Goal: Information Seeking & Learning: Learn about a topic

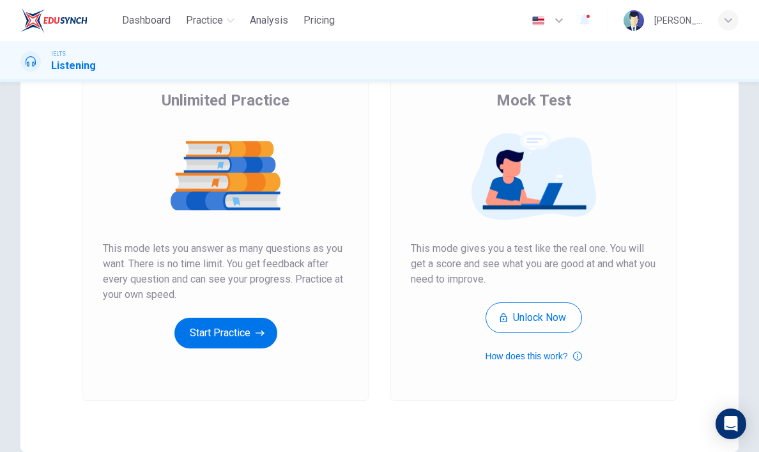
scroll to position [141, 0]
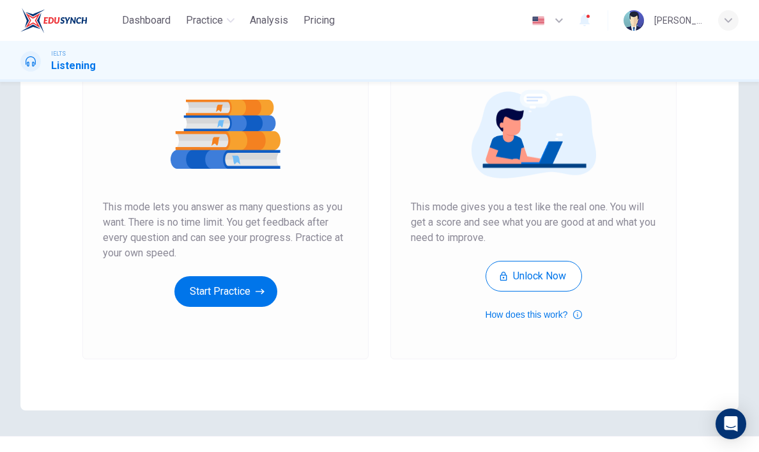
drag, startPoint x: 497, startPoint y: 243, endPoint x: 425, endPoint y: 206, distance: 81.4
click at [425, 206] on span "This mode gives you a test like the real one. You will get a score and see what…" at bounding box center [533, 222] width 245 height 46
drag, startPoint x: 523, startPoint y: 245, endPoint x: 423, endPoint y: 199, distance: 109.5
click at [423, 201] on span "This mode gives you a test like the real one. You will get a score and see what…" at bounding box center [533, 222] width 245 height 46
drag, startPoint x: 404, startPoint y: 207, endPoint x: 570, endPoint y: 206, distance: 166.0
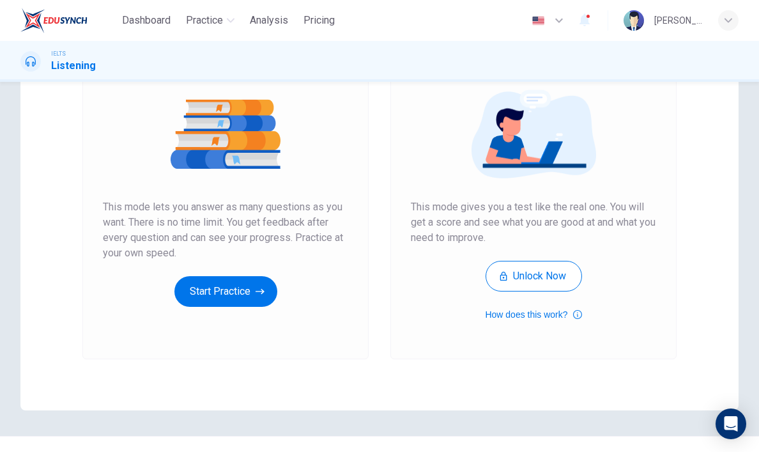
click at [570, 208] on div "Mock Test This mode gives you a test like the real one. You will get a score an…" at bounding box center [533, 188] width 286 height 342
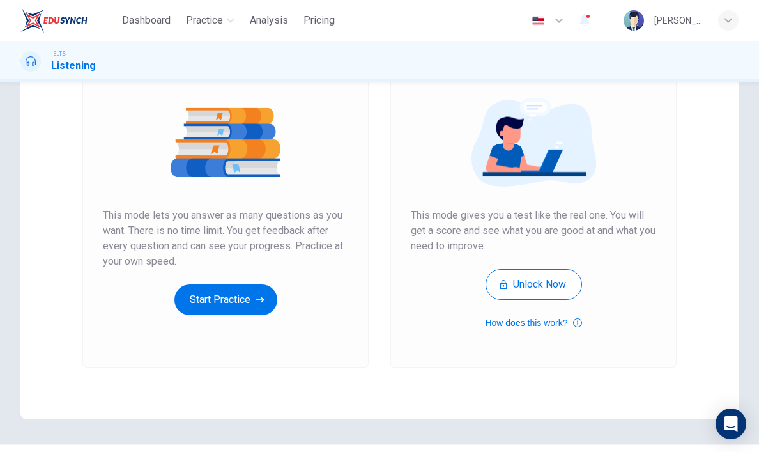
scroll to position [131, 0]
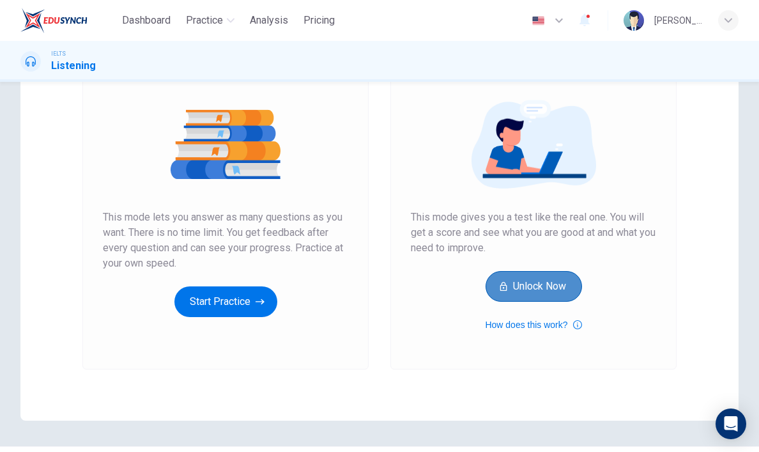
click at [512, 292] on button "Unlock Now" at bounding box center [533, 286] width 96 height 31
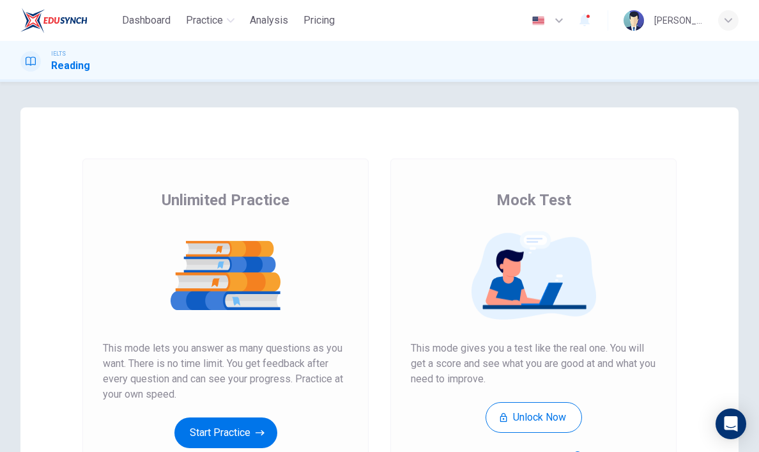
scroll to position [128, 0]
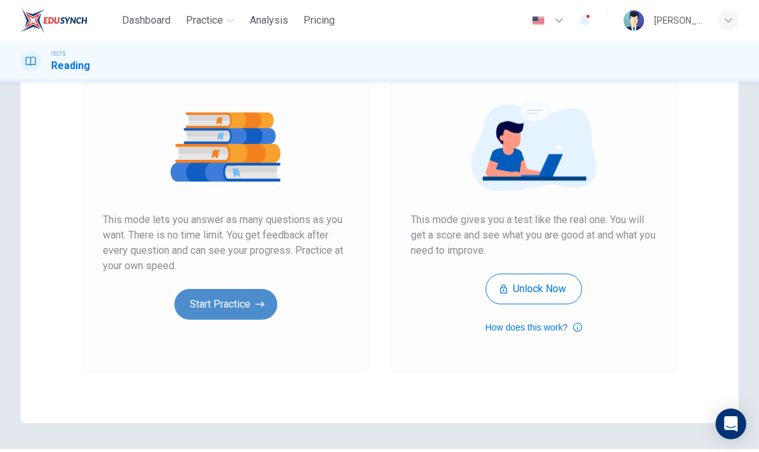
click at [227, 310] on button "Start Practice" at bounding box center [225, 304] width 103 height 31
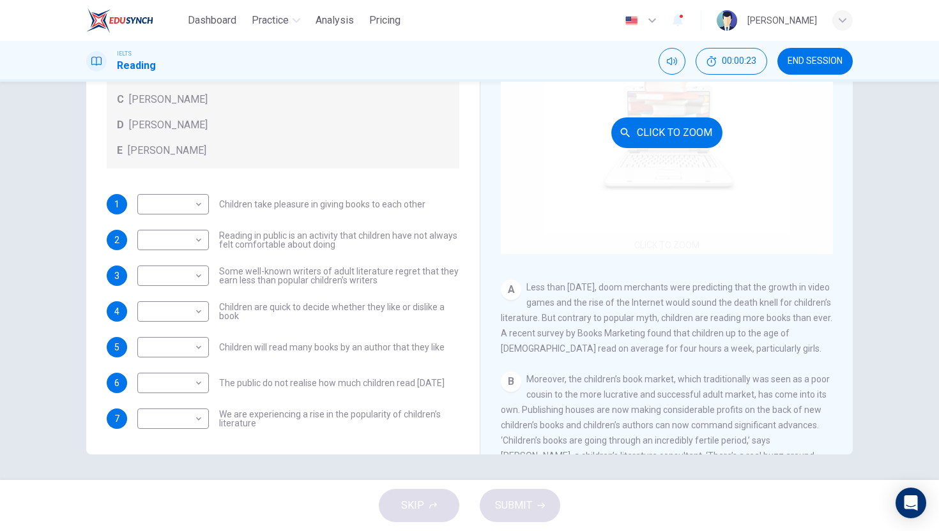
scroll to position [80, 0]
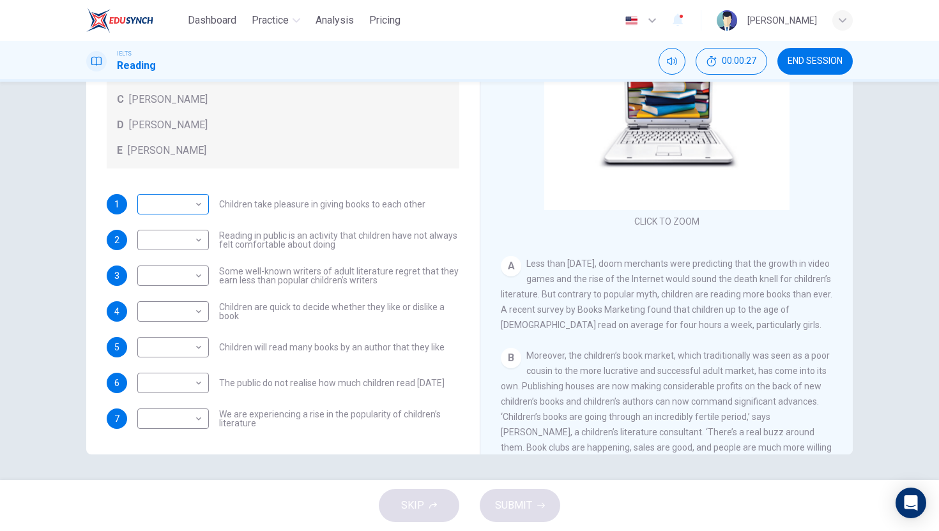
click at [190, 209] on body "Dashboard Practice Analysis Pricing English en ​ Daniela IELTS Reading 00:00:27…" at bounding box center [469, 265] width 939 height 531
click at [284, 216] on div at bounding box center [469, 265] width 939 height 531
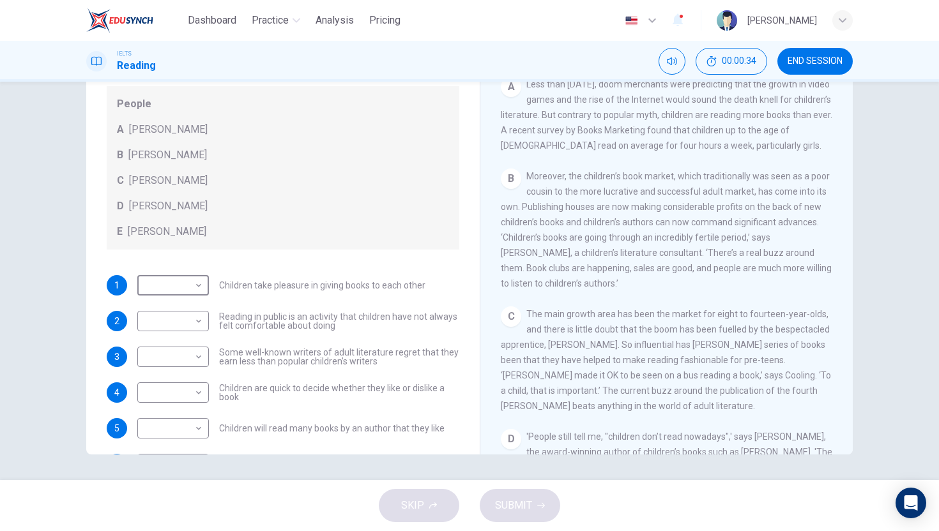
scroll to position [230, 0]
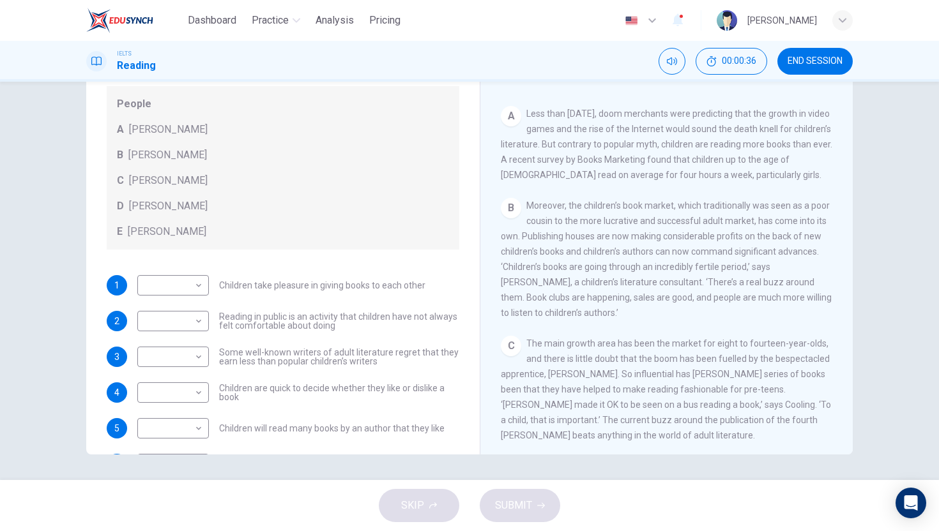
drag, startPoint x: 649, startPoint y: 114, endPoint x: 705, endPoint y: 114, distance: 56.2
click at [705, 114] on span "Less than three years ago, doom merchants were predicting that the growth in vi…" at bounding box center [666, 145] width 331 height 72
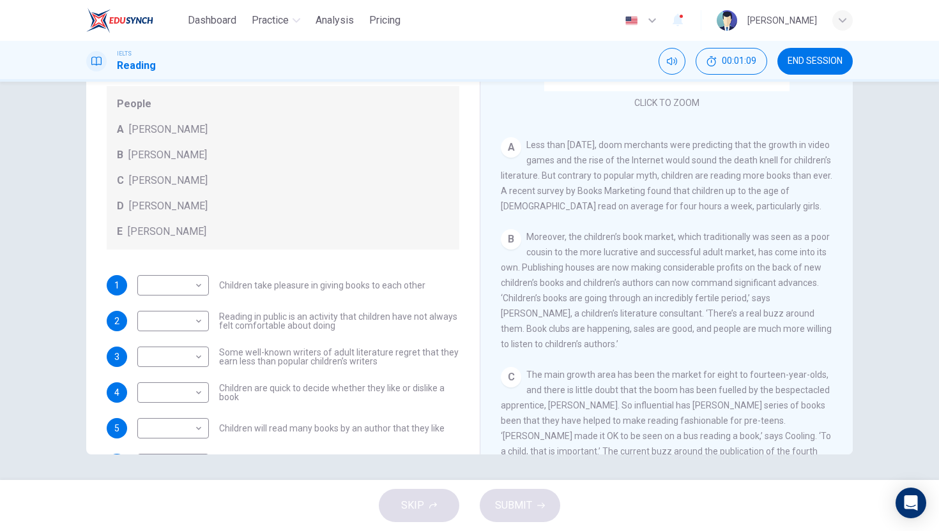
scroll to position [216, 0]
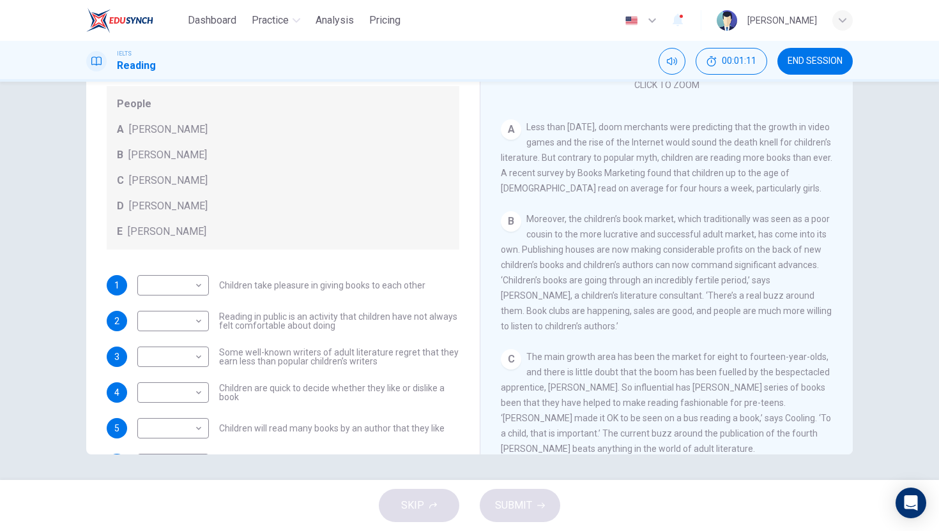
drag, startPoint x: 562, startPoint y: 255, endPoint x: 695, endPoint y: 259, distance: 133.5
click at [695, 259] on span "Moreover, the children’s book market, which traditionally was seen as a poor co…" at bounding box center [666, 273] width 331 height 118
drag, startPoint x: 559, startPoint y: 303, endPoint x: 504, endPoint y: 303, distance: 55.6
click at [504, 303] on span "Moreover, the children’s book market, which traditionally was seen as a poor co…" at bounding box center [666, 273] width 331 height 118
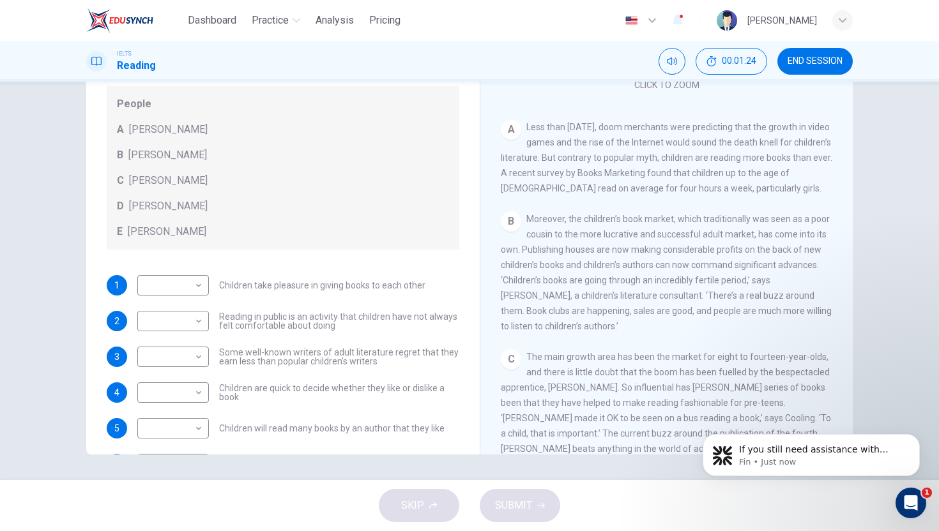
scroll to position [0, 0]
click at [758, 451] on div "Open Intercom Messenger" at bounding box center [909, 501] width 42 height 42
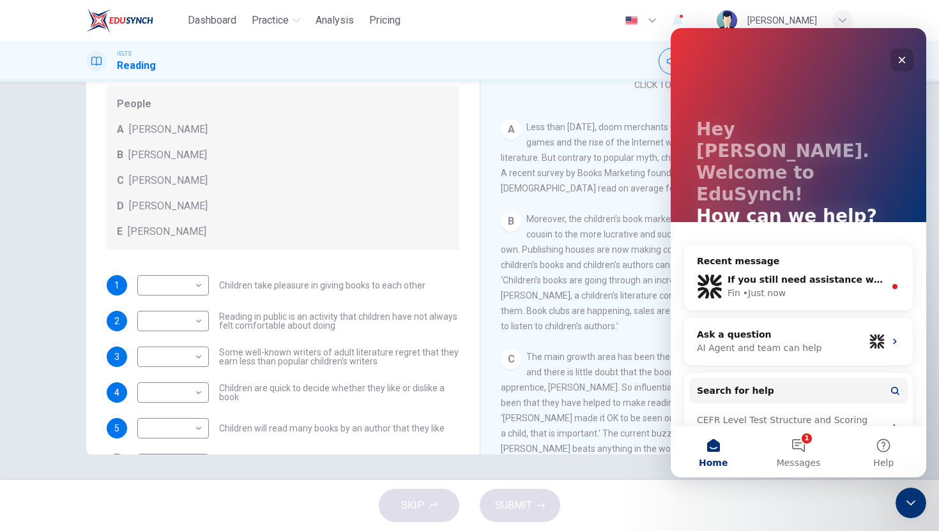
click at [758, 62] on icon "Close" at bounding box center [902, 60] width 10 height 10
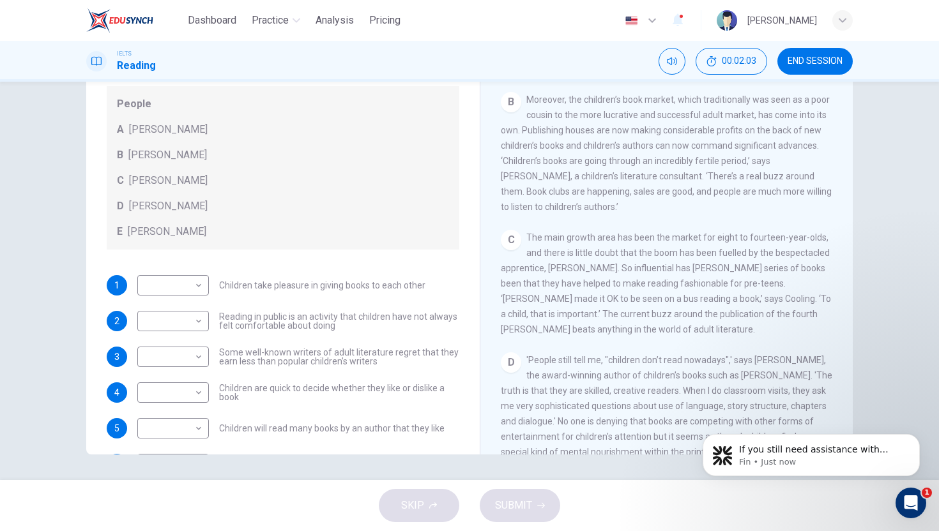
scroll to position [348, 0]
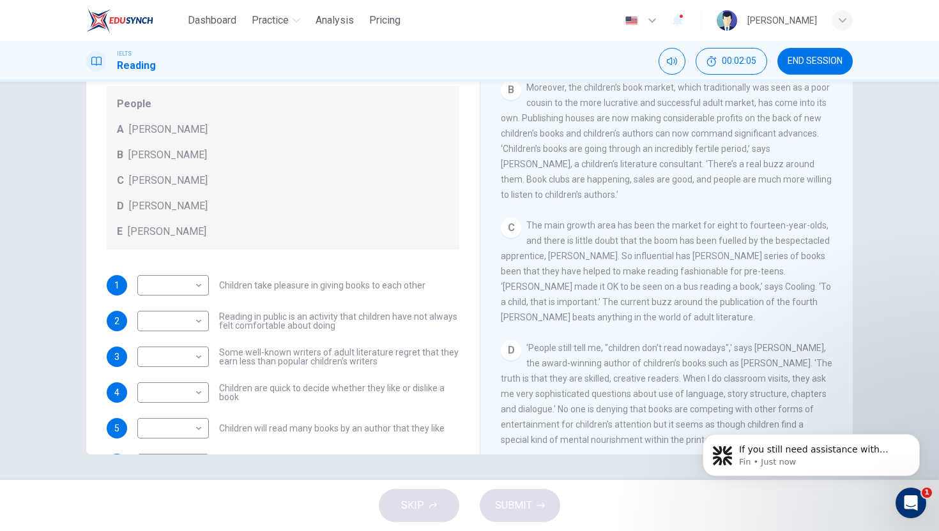
drag, startPoint x: 789, startPoint y: 156, endPoint x: 731, endPoint y: 156, distance: 57.5
click at [731, 156] on span "Moreover, the children’s book market, which traditionally was seen as a poor co…" at bounding box center [666, 141] width 331 height 118
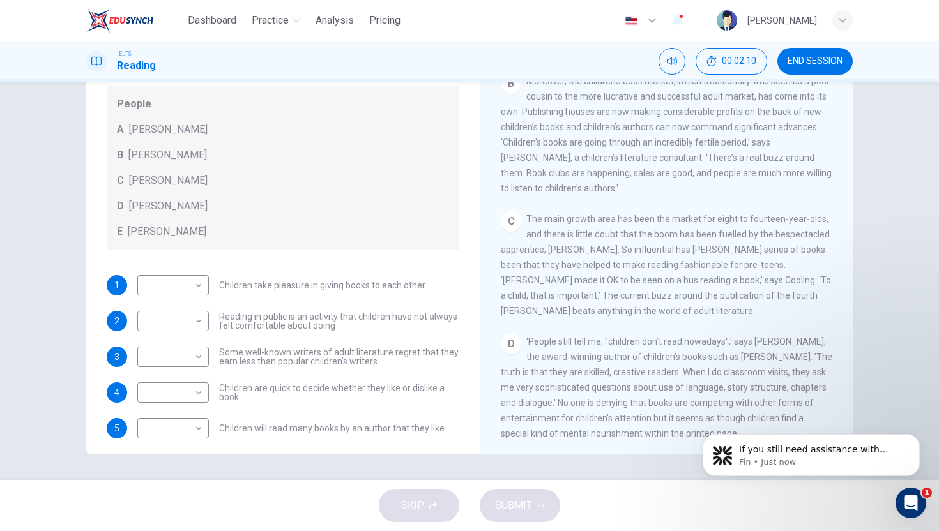
scroll to position [353, 0]
drag, startPoint x: 613, startPoint y: 199, endPoint x: 574, endPoint y: 183, distance: 41.9
click at [574, 183] on div "B Moreover, the children’s book market, which traditionally was seen as a poor …" at bounding box center [667, 136] width 332 height 123
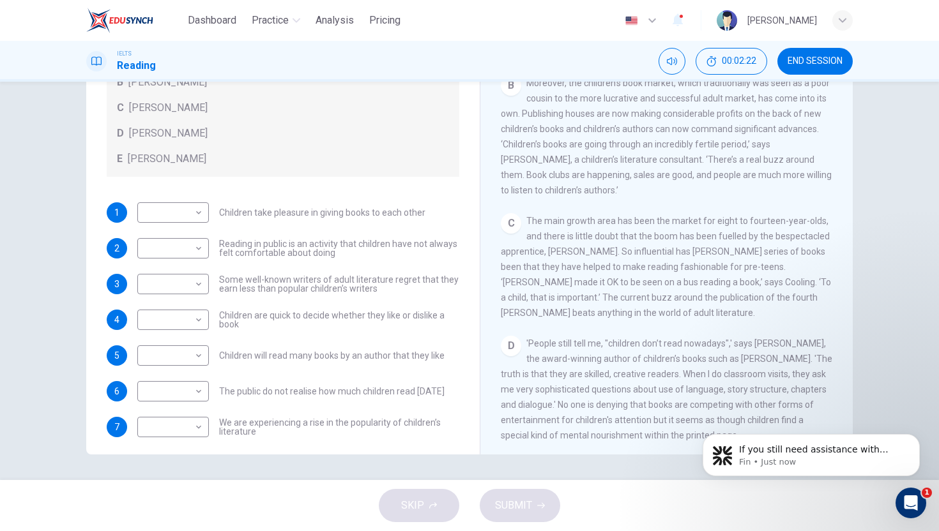
scroll to position [123, 0]
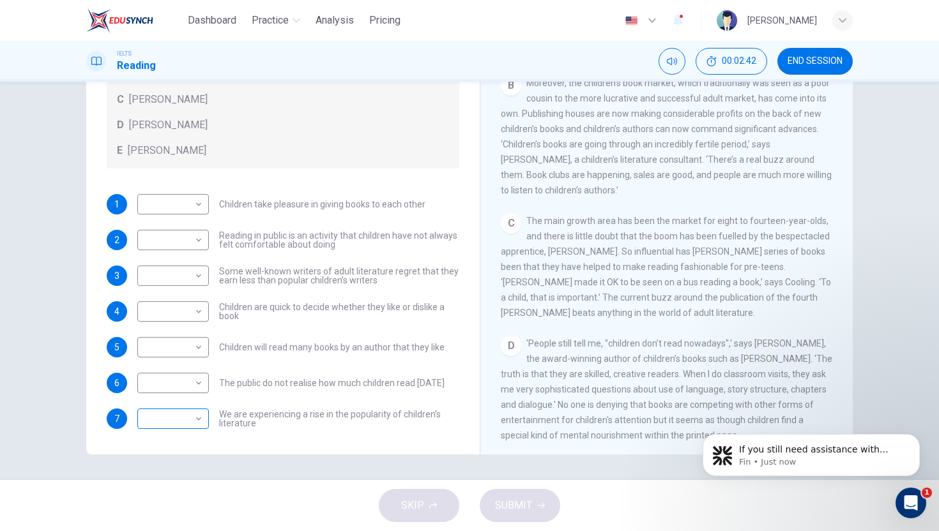
click at [187, 420] on body "Dashboard Practice Analysis Pricing English en ​ Daniela IELTS Reading 00:02:42…" at bounding box center [469, 265] width 939 height 531
click at [165, 426] on li "A" at bounding box center [170, 429] width 72 height 20
type input "A"
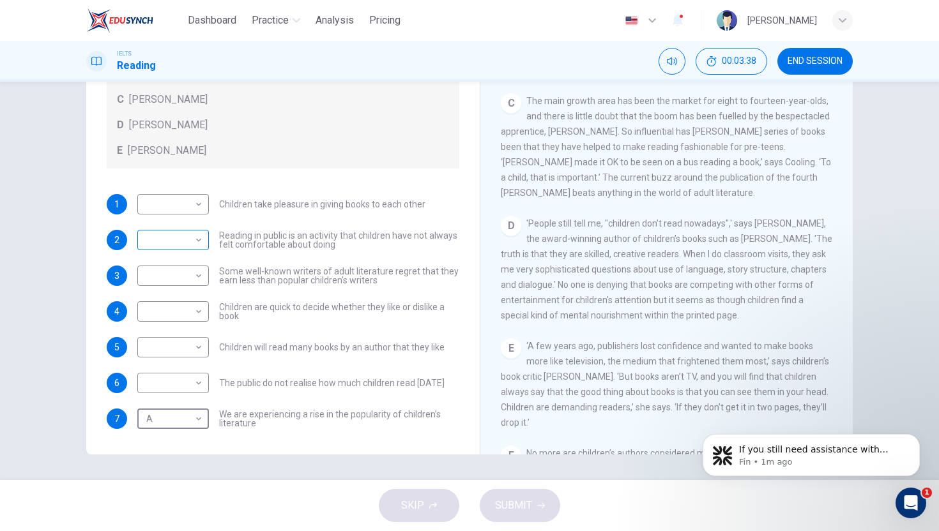
click at [191, 244] on body "Dashboard Practice Analysis Pricing English en ​ Daniela IELTS Reading 00:03:38…" at bounding box center [469, 265] width 939 height 531
click at [171, 262] on li "A" at bounding box center [170, 260] width 72 height 20
type input "A"
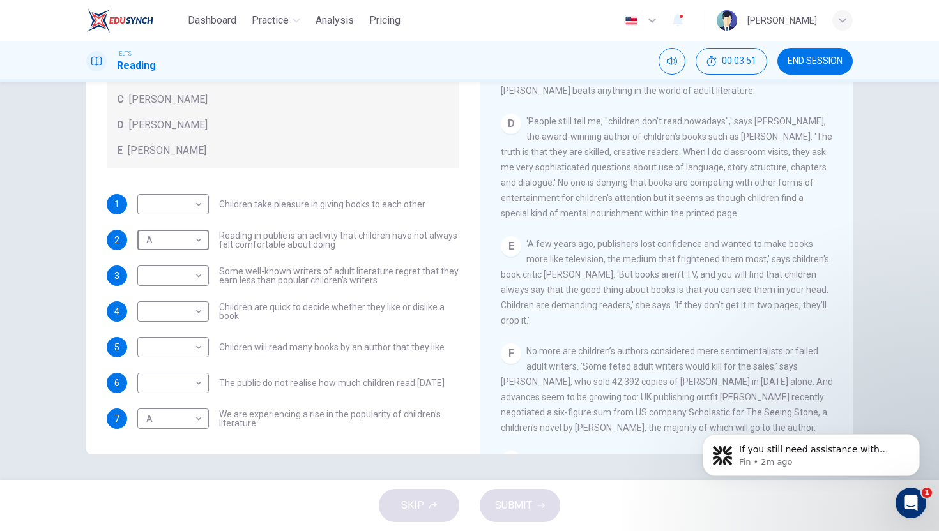
scroll to position [584, 0]
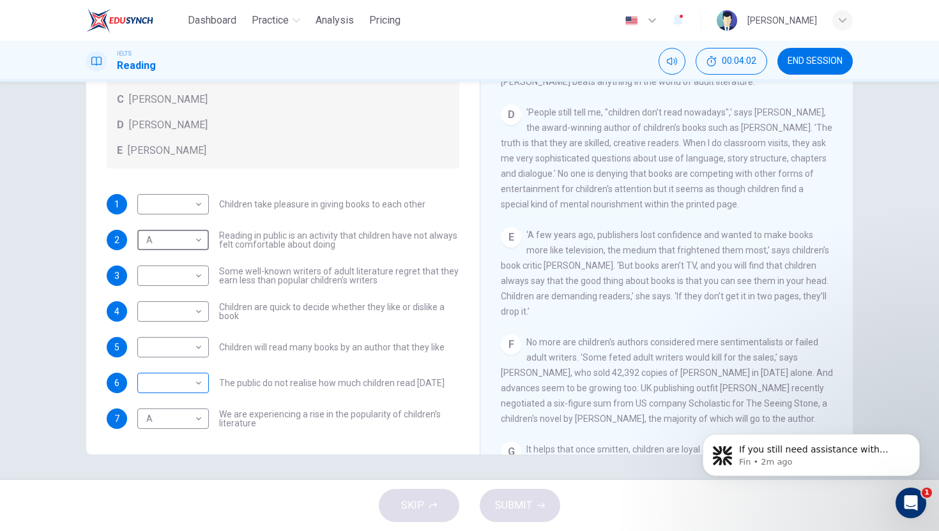
click at [195, 392] on body "Dashboard Practice Analysis Pricing English en ​ Daniela IELTS Reading 00:04:02…" at bounding box center [469, 265] width 939 height 531
click at [162, 451] on li "D" at bounding box center [170, 465] width 72 height 20
type input "D"
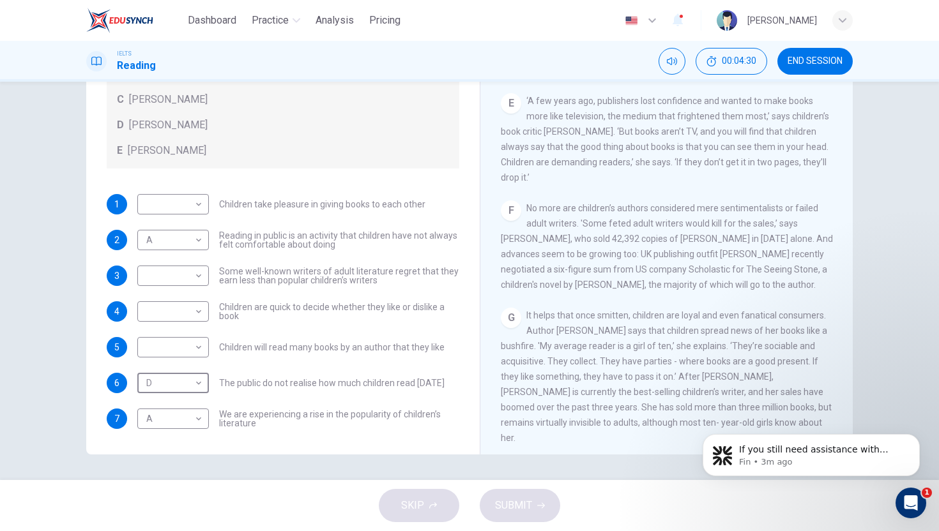
scroll to position [721, 0]
click at [192, 315] on body "Dashboard Practice Analysis Pricing English en ​ Daniela IELTS Reading 00:04:35…" at bounding box center [469, 265] width 939 height 531
click at [167, 377] on li "C" at bounding box center [170, 373] width 72 height 20
type input "C"
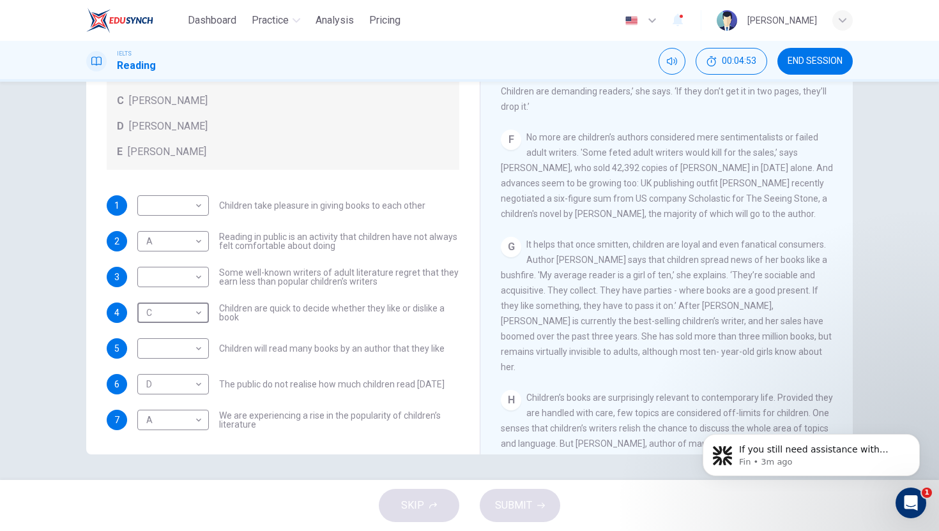
scroll to position [123, 0]
drag, startPoint x: 577, startPoint y: 174, endPoint x: 529, endPoint y: 164, distance: 48.8
click at [529, 164] on div "F No more are children’s authors considered mere sentimentalists or failed adul…" at bounding box center [667, 176] width 332 height 92
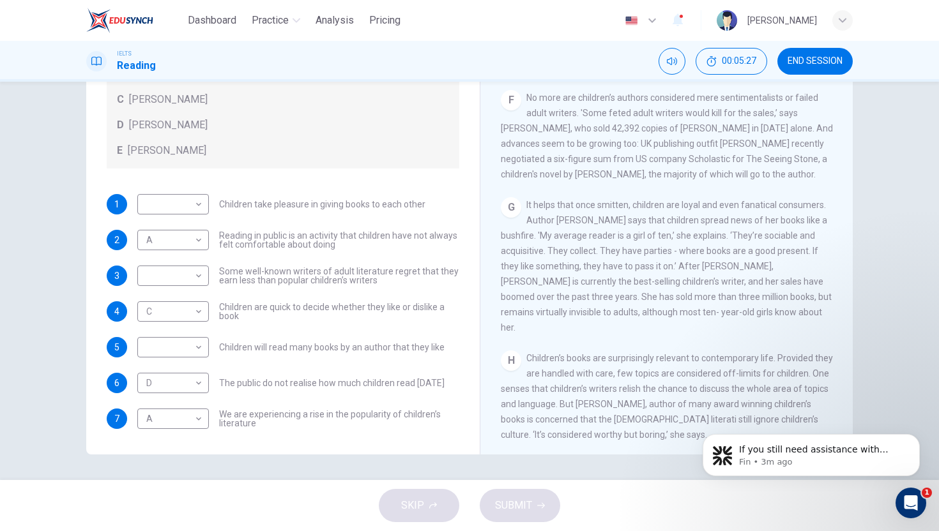
scroll to position [830, 0]
click at [178, 201] on body "Dashboard Practice Analysis Pricing English en ​ Daniela IELTS Reading 00:05:52…" at bounding box center [469, 265] width 939 height 531
click at [168, 279] on li "D" at bounding box center [170, 286] width 72 height 20
type input "D"
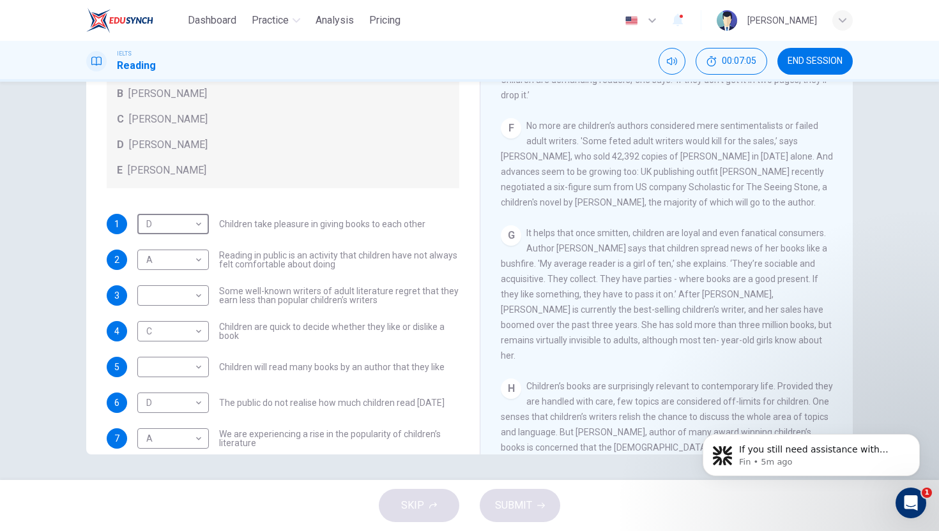
scroll to position [104, 0]
click at [190, 294] on body "Dashboard Practice Analysis Pricing English en ​ Daniela IELTS Reading 00:07:06…" at bounding box center [469, 265] width 939 height 531
click at [160, 342] on li "B" at bounding box center [170, 336] width 72 height 20
type input "B"
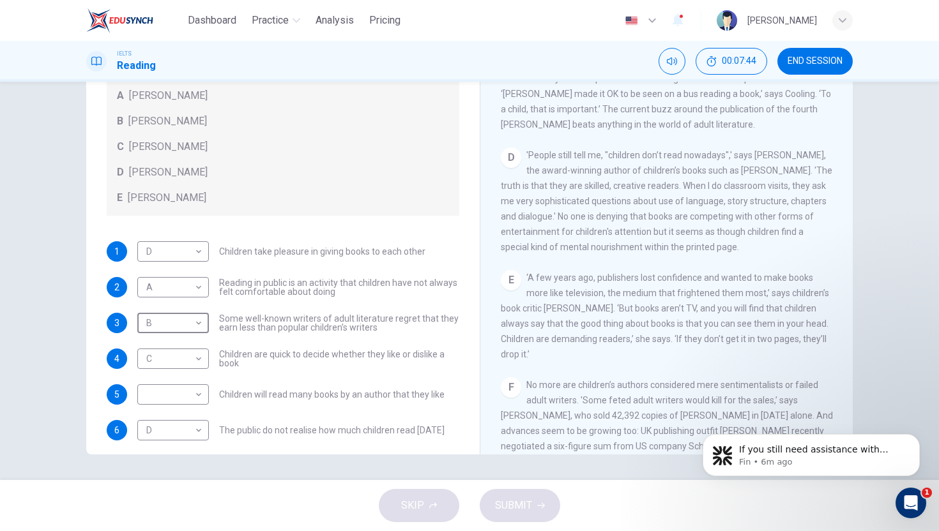
scroll to position [545, 0]
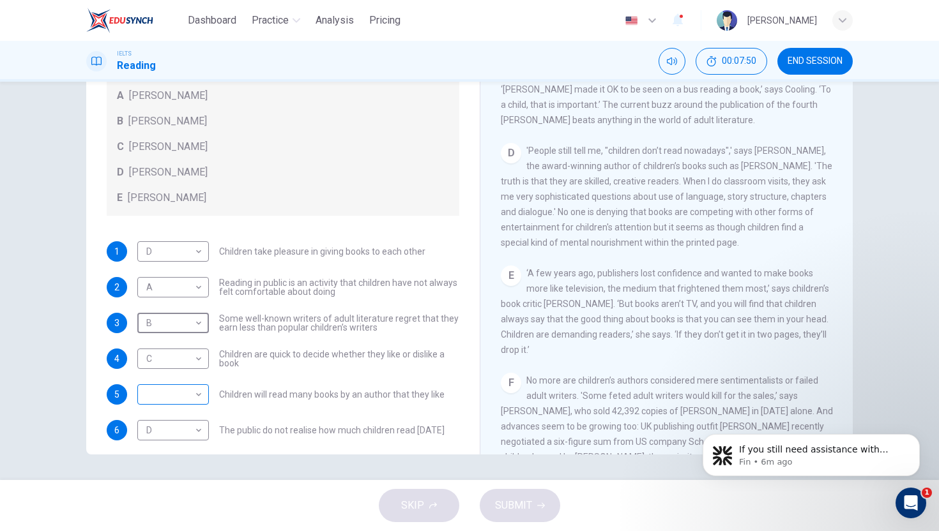
click at [179, 395] on body "Dashboard Practice Analysis Pricing English en ​ Daniela IELTS Reading 00:07:50…" at bounding box center [469, 265] width 939 height 531
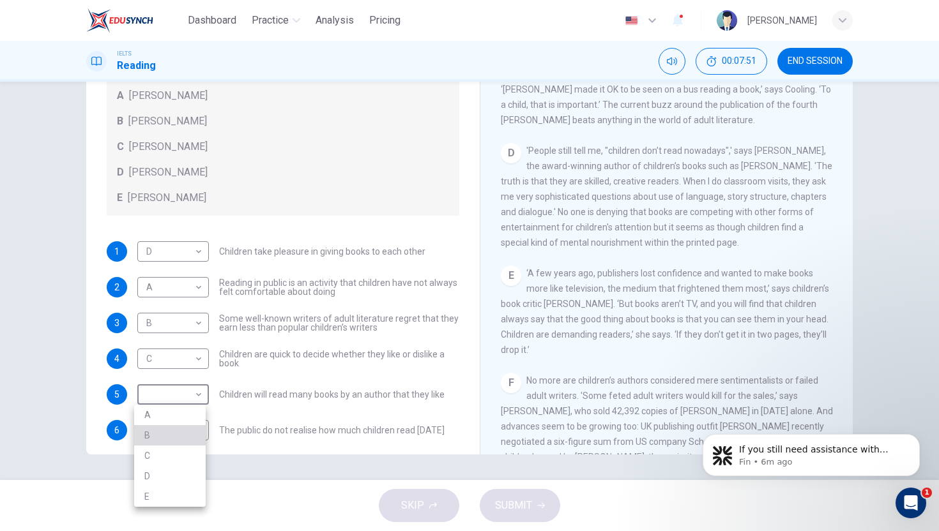
click at [160, 434] on li "B" at bounding box center [170, 435] width 72 height 20
type input "B"
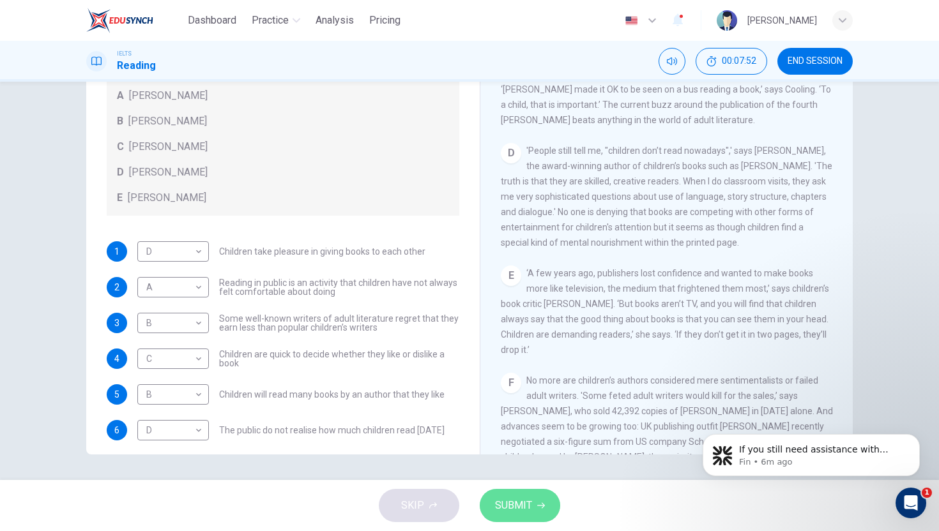
click at [519, 451] on span "SUBMIT" at bounding box center [513, 506] width 37 height 18
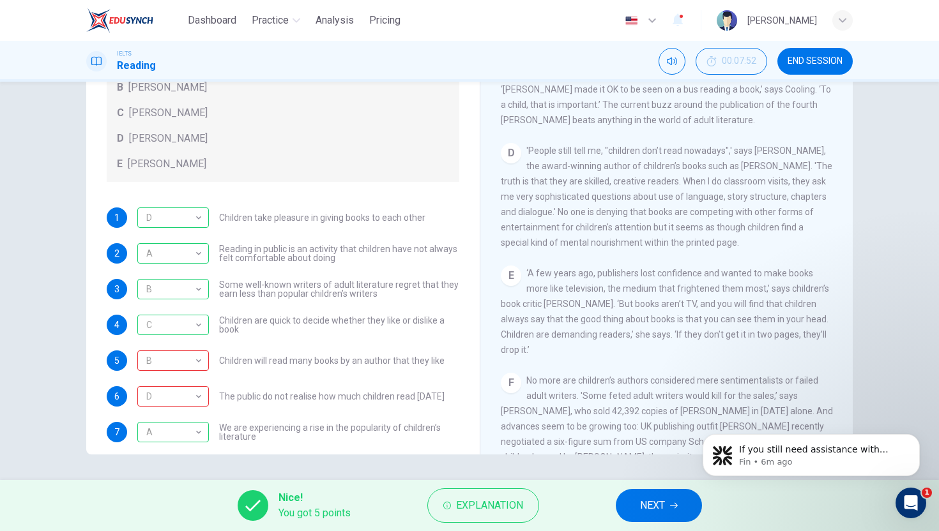
scroll to position [123, 0]
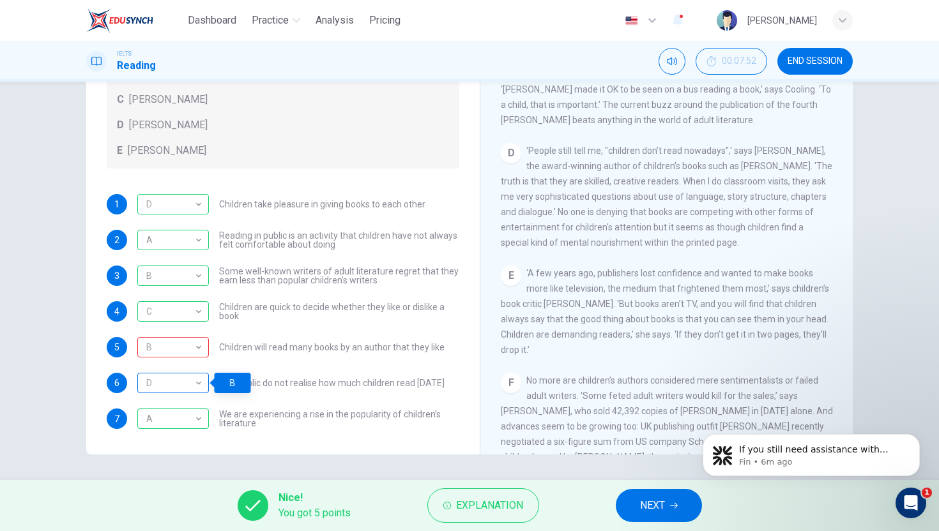
click at [186, 383] on div "D" at bounding box center [170, 383] width 67 height 36
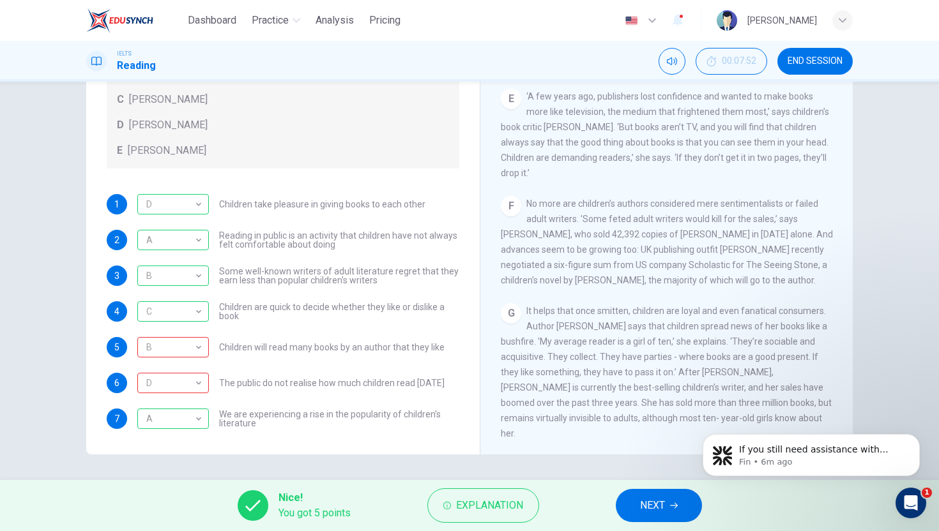
scroll to position [778, 0]
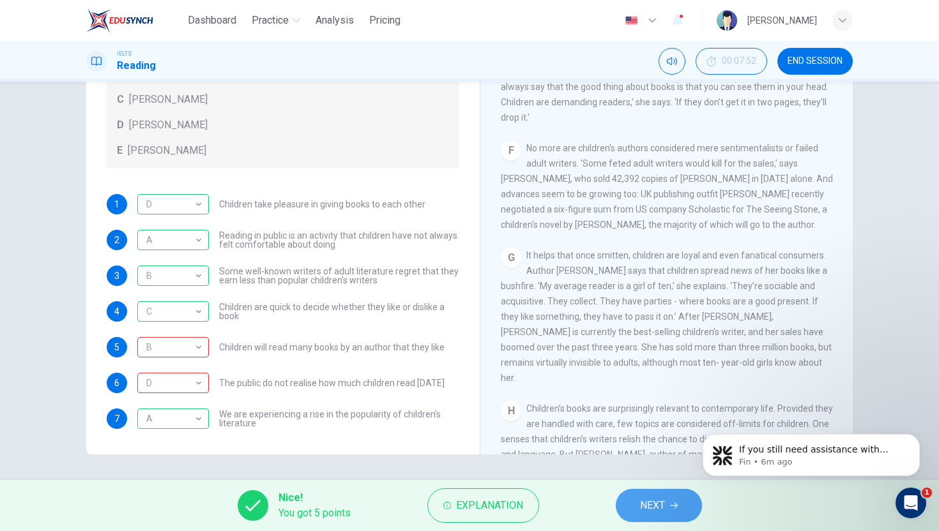
click at [665, 451] on span "NEXT" at bounding box center [652, 506] width 25 height 18
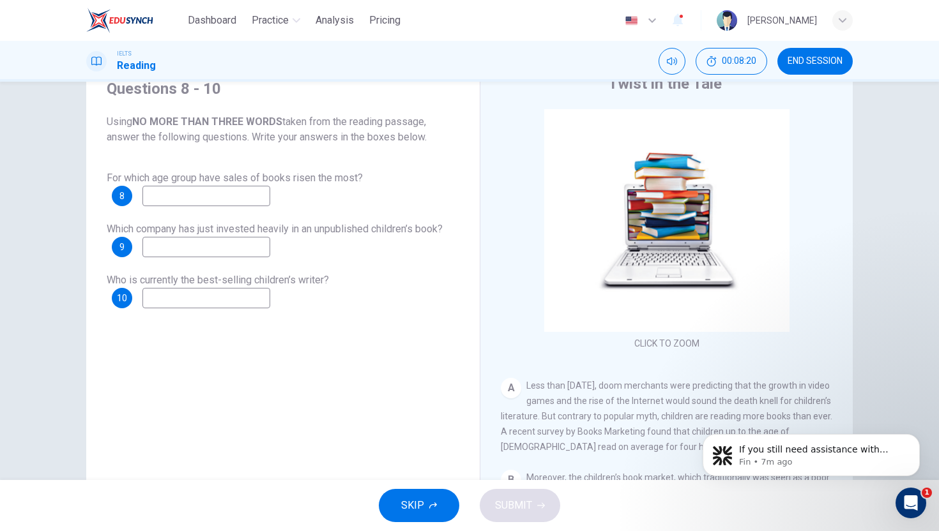
scroll to position [64, 0]
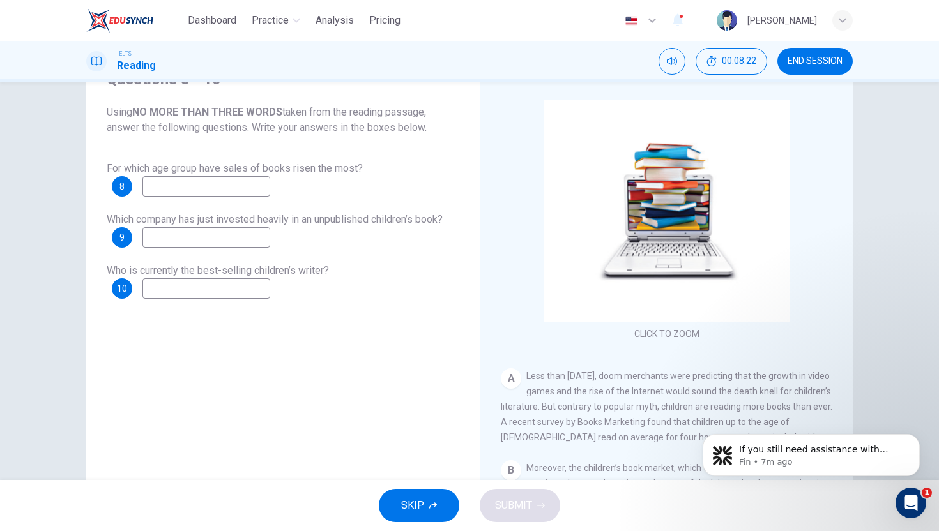
click at [235, 195] on input at bounding box center [206, 186] width 128 height 20
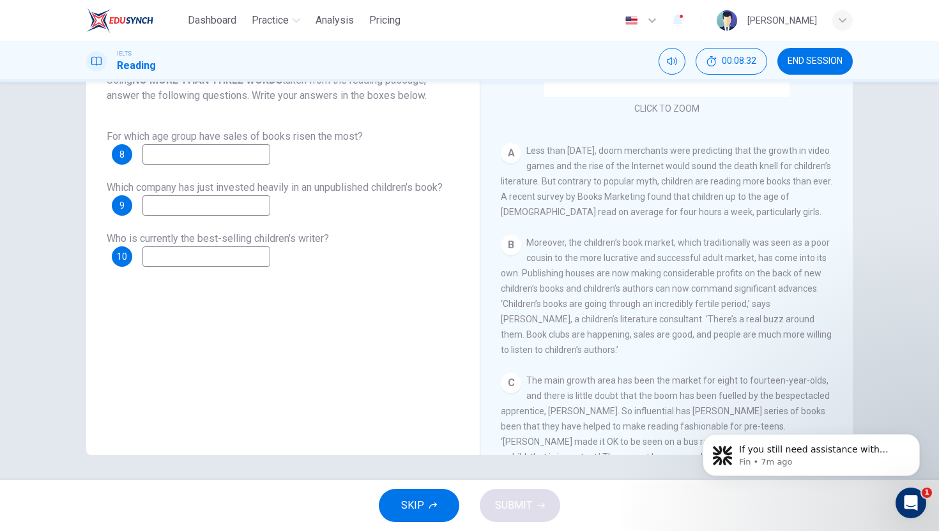
scroll to position [201, 0]
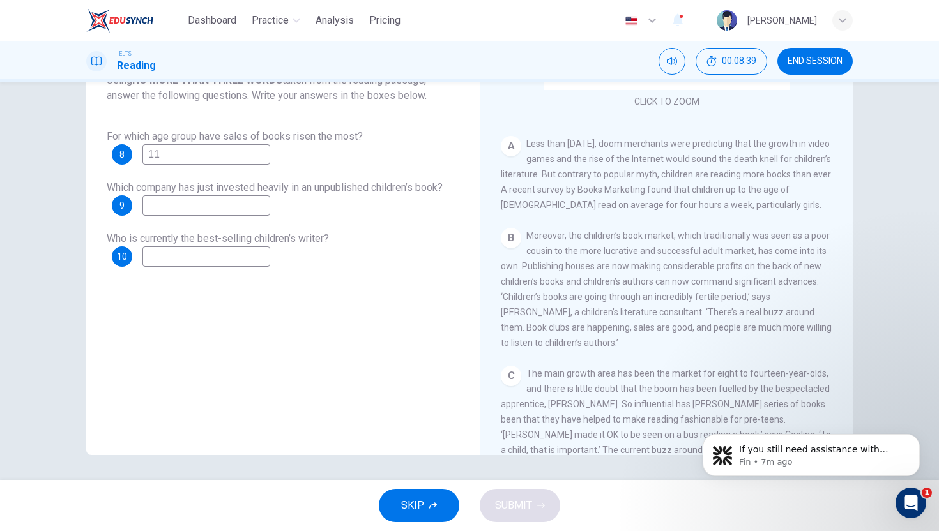
click at [229, 209] on input at bounding box center [206, 205] width 128 height 20
click at [758, 186] on div "A Less than three years ago, doom merchants were predicting that the growth in …" at bounding box center [667, 174] width 332 height 77
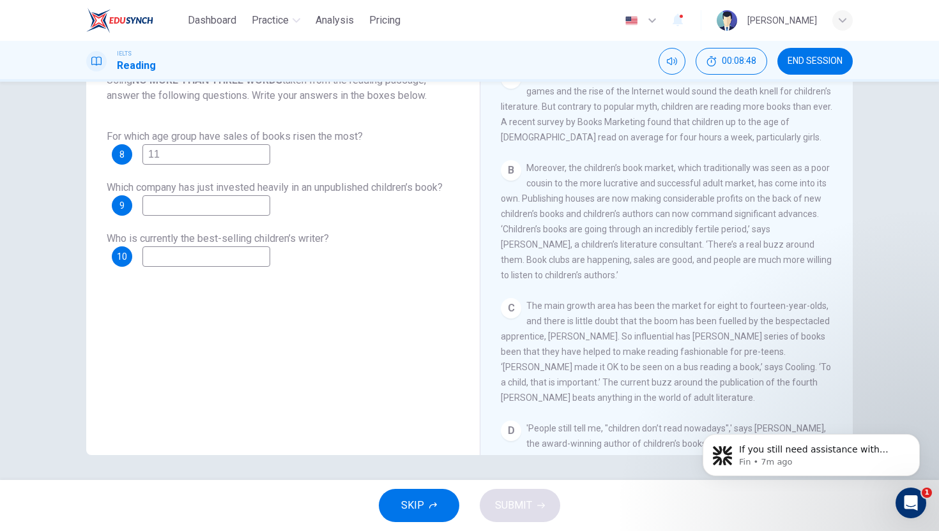
scroll to position [268, 0]
click at [146, 157] on input "11" at bounding box center [206, 154] width 128 height 20
click at [194, 153] on input "up to 11" at bounding box center [206, 154] width 128 height 20
click at [174, 202] on input at bounding box center [206, 205] width 128 height 20
drag, startPoint x: 289, startPoint y: 189, endPoint x: 439, endPoint y: 192, distance: 150.1
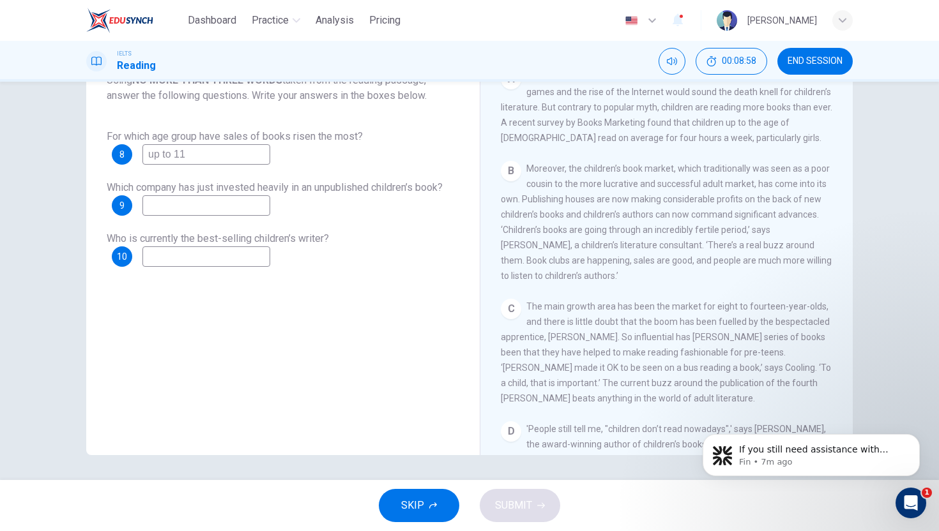
click at [441, 194] on div "Which company has just invested heavily in an unpublished children’s book? 9" at bounding box center [283, 198] width 353 height 36
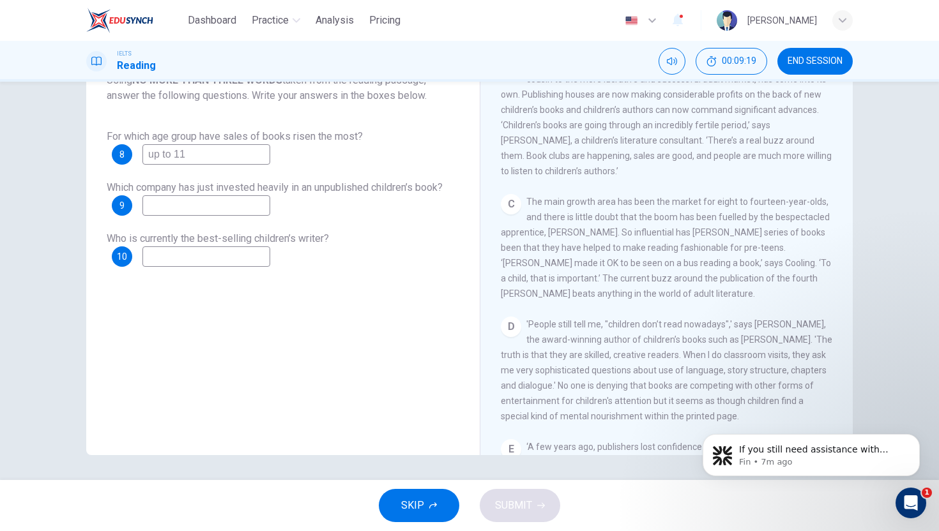
scroll to position [376, 0]
drag, startPoint x: 227, startPoint y: 163, endPoint x: 123, endPoint y: 156, distance: 105.0
click at [123, 156] on div "8 up to 11" at bounding box center [191, 154] width 158 height 20
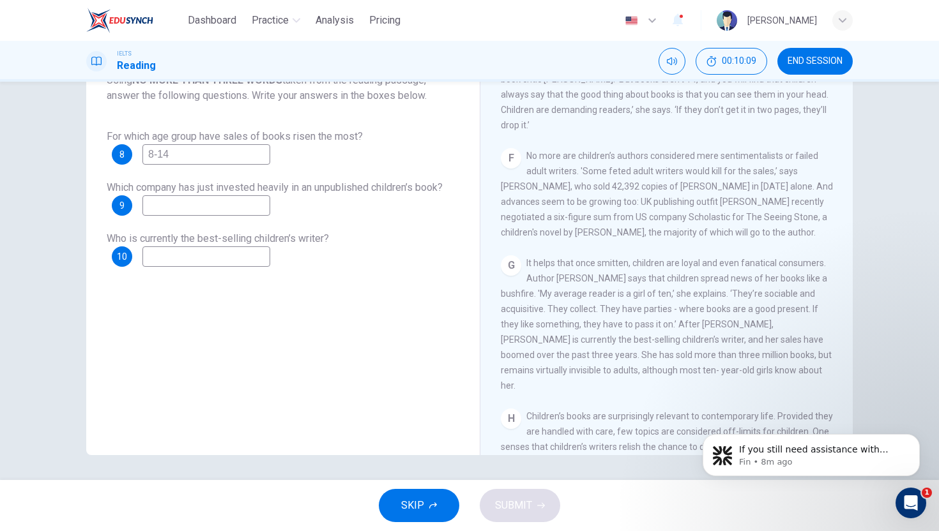
scroll to position [772, 0]
type input "8-14"
click at [226, 212] on input at bounding box center [206, 205] width 128 height 20
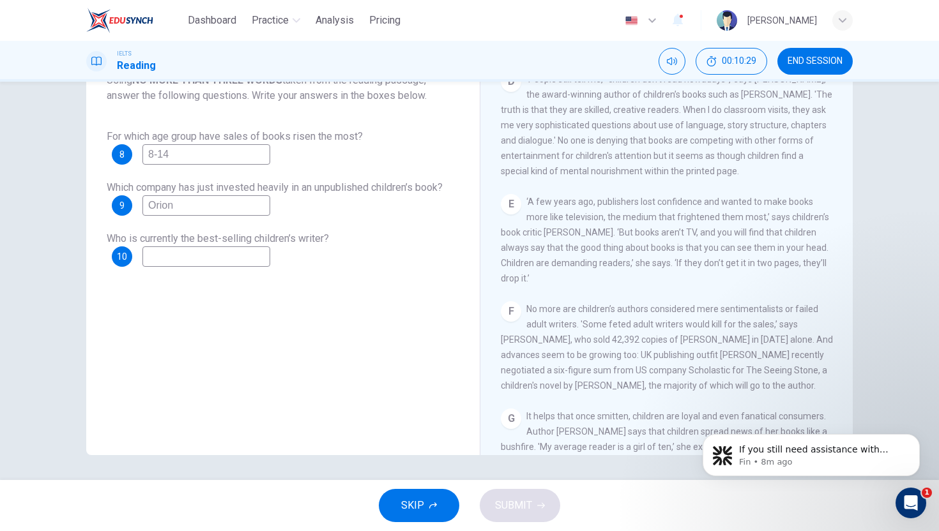
scroll to position [612, 0]
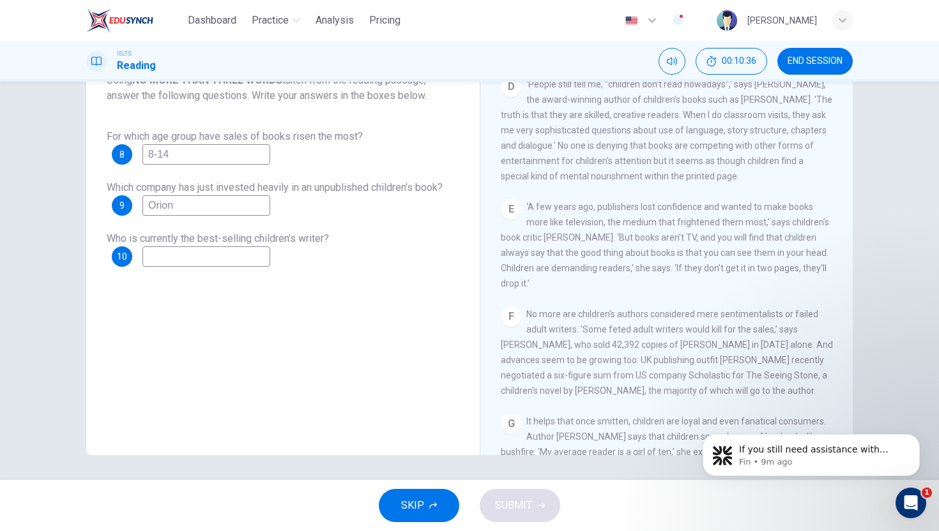
type input "Orion"
click at [217, 252] on input at bounding box center [206, 257] width 128 height 20
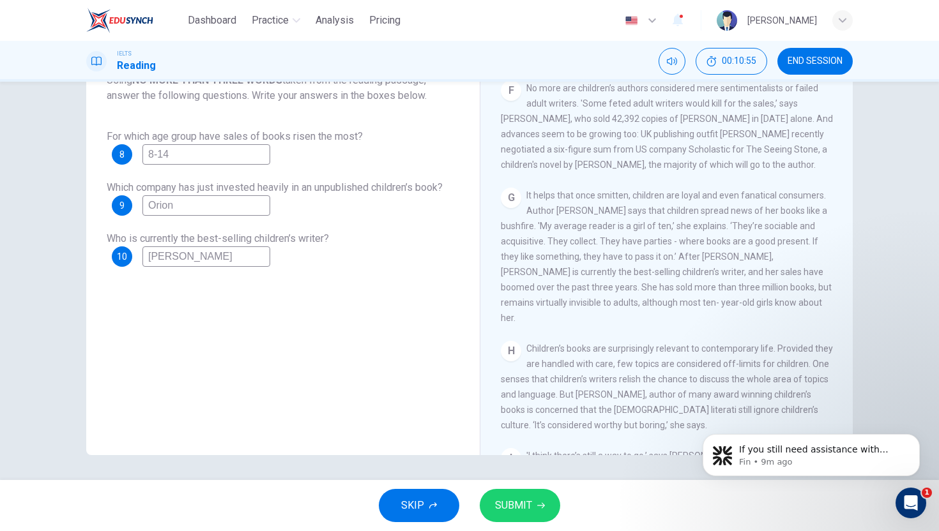
scroll to position [840, 0]
type input "David Amond"
drag, startPoint x: 566, startPoint y: 172, endPoint x: 666, endPoint y: 173, distance: 99.6
click at [666, 169] on span "No more are children’s authors considered mere sentimentalists or failed adult …" at bounding box center [667, 125] width 332 height 87
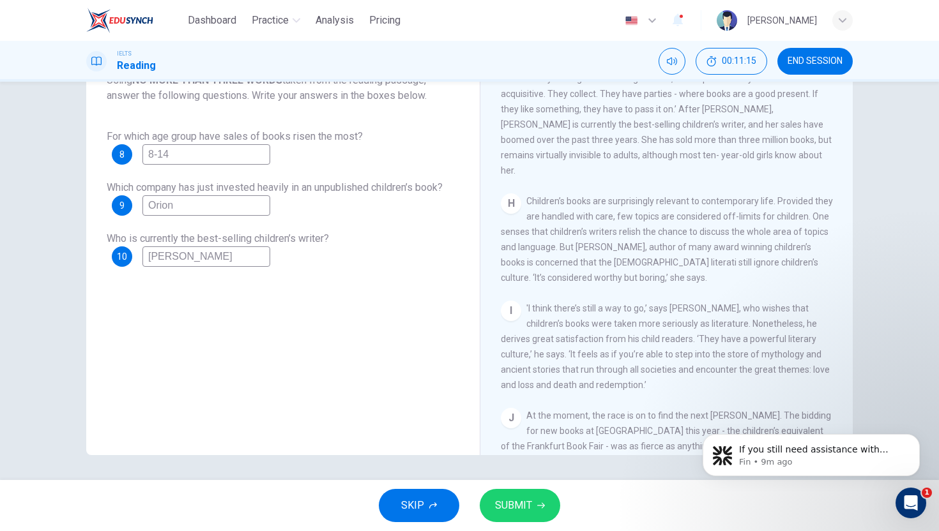
scroll to position [989, 0]
drag, startPoint x: 229, startPoint y: 261, endPoint x: 137, endPoint y: 261, distance: 92.0
click at [137, 261] on div "10 David Amond" at bounding box center [191, 257] width 158 height 20
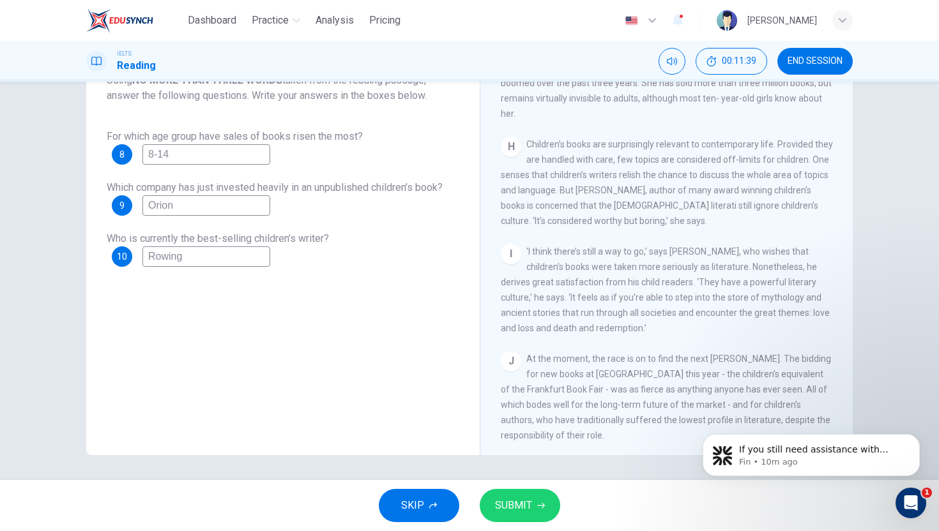
scroll to position [1047, 0]
type input "Rowing"
click at [518, 451] on span "SUBMIT" at bounding box center [513, 506] width 37 height 18
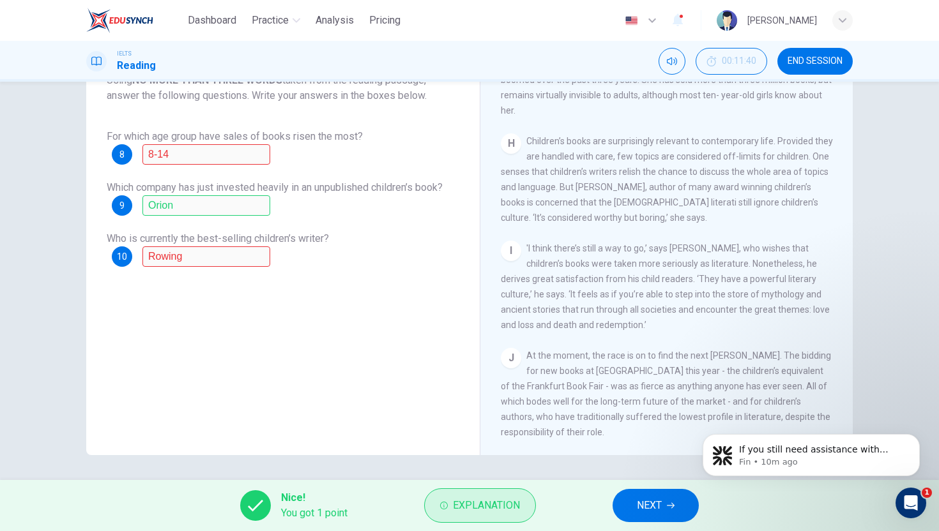
click at [485, 451] on span "Explanation" at bounding box center [486, 506] width 67 height 18
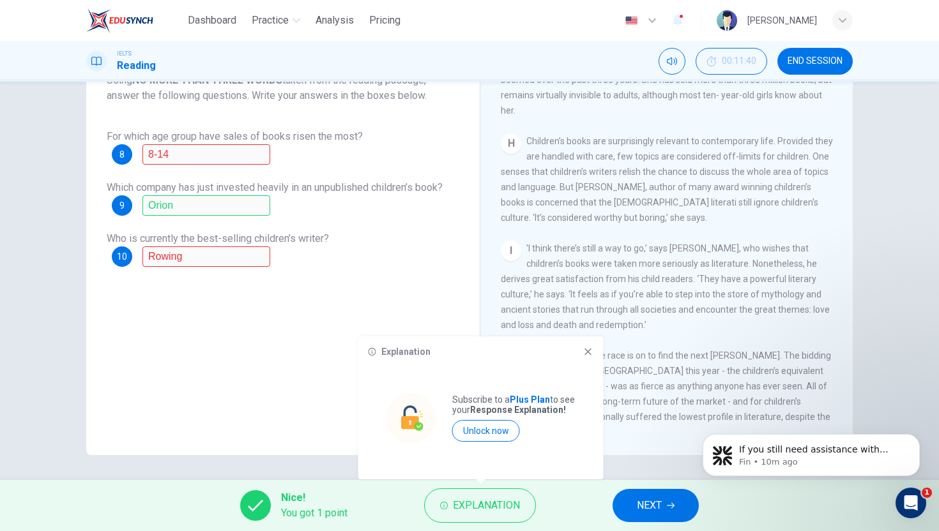
click at [581, 351] on div "Explanation" at bounding box center [480, 352] width 225 height 10
click at [586, 348] on icon at bounding box center [588, 352] width 10 height 10
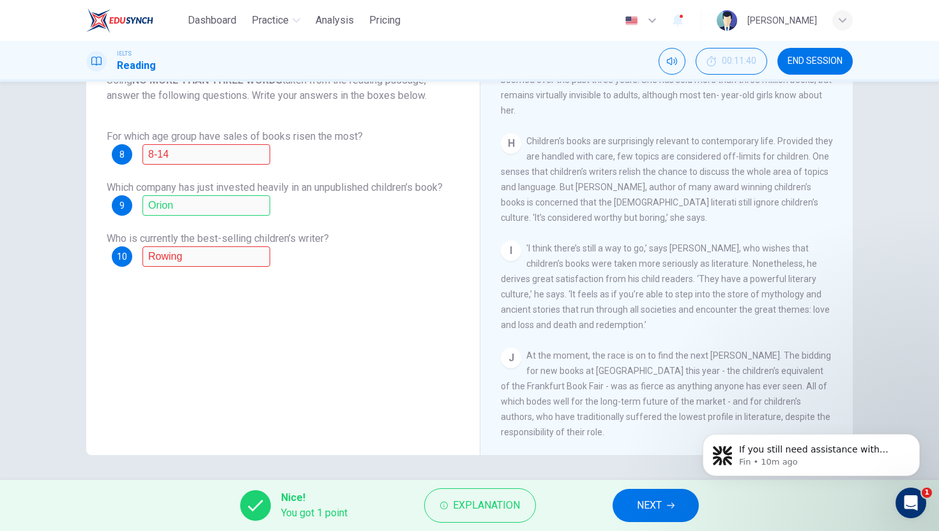
click at [657, 451] on button "NEXT" at bounding box center [655, 505] width 86 height 33
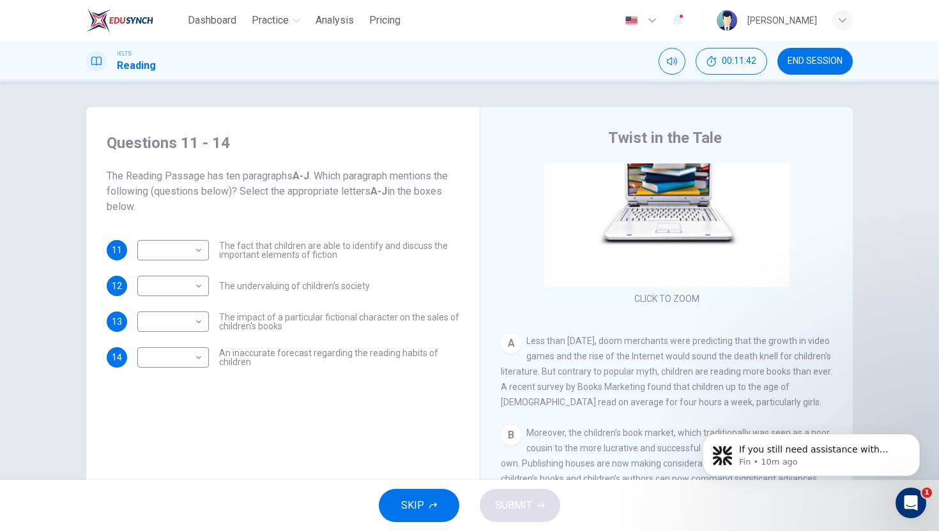
scroll to position [120, 0]
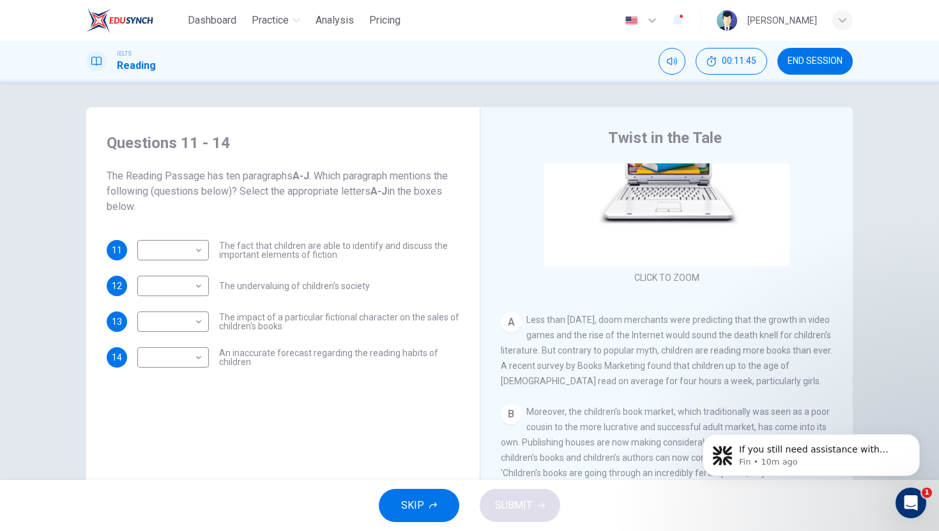
drag, startPoint x: 239, startPoint y: 173, endPoint x: 381, endPoint y: 174, distance: 141.8
click at [381, 174] on span "The Reading Passage has ten paragraphs A-J . Which paragraph mentions the follo…" at bounding box center [283, 192] width 353 height 46
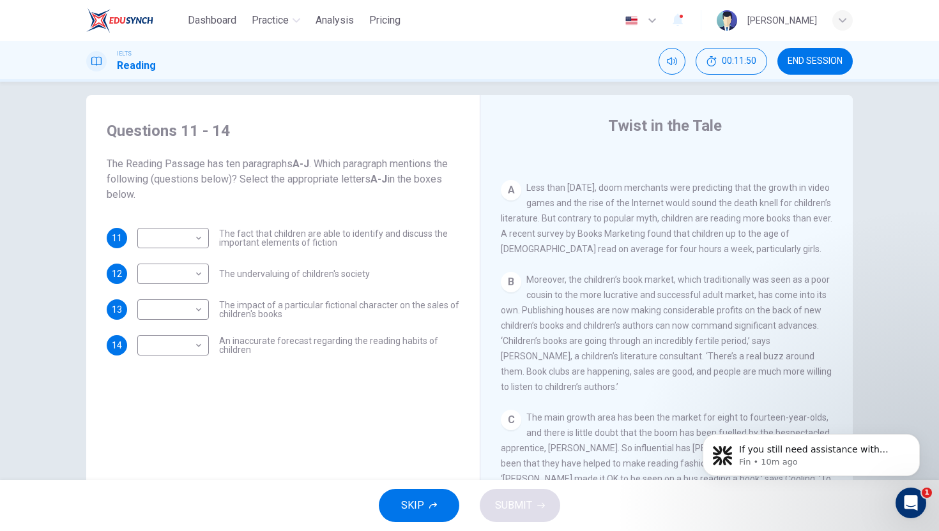
scroll to position [242, 0]
click at [166, 236] on body "Dashboard Practice Analysis Pricing English en ​ Daniela IELTS Reading 00:12:06…" at bounding box center [469, 265] width 939 height 531
click at [352, 398] on div at bounding box center [469, 265] width 939 height 531
drag, startPoint x: 338, startPoint y: 248, endPoint x: 296, endPoint y: 231, distance: 45.3
click at [296, 231] on div "​ ​ The fact that children are able to identify and discuss the important eleme…" at bounding box center [298, 238] width 322 height 20
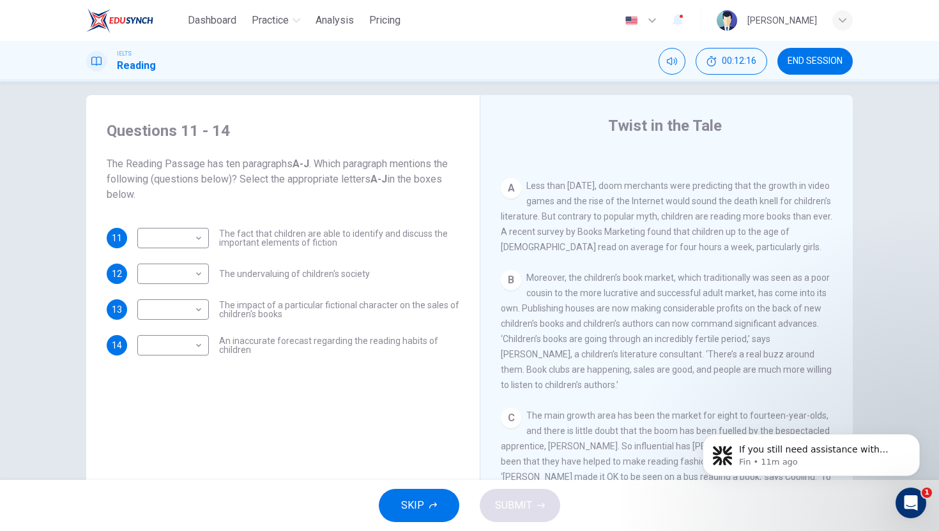
drag, startPoint x: 224, startPoint y: 273, endPoint x: 351, endPoint y: 275, distance: 127.1
click at [352, 276] on span "The undervaluing of children's society" at bounding box center [294, 273] width 151 height 9
drag, startPoint x: 289, startPoint y: 314, endPoint x: 231, endPoint y: 310, distance: 58.9
click at [231, 311] on span "The impact of a particular fictional character on the sales of children's books" at bounding box center [339, 310] width 240 height 18
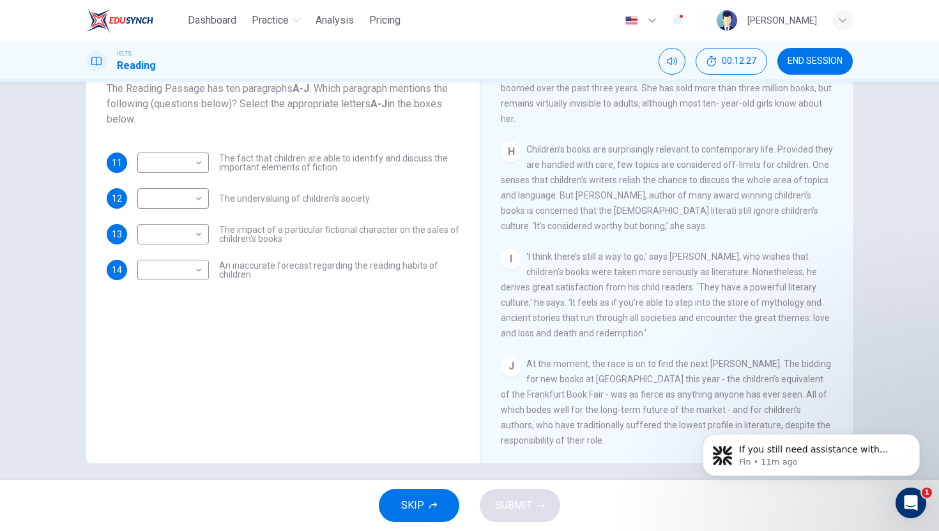
scroll to position [96, 0]
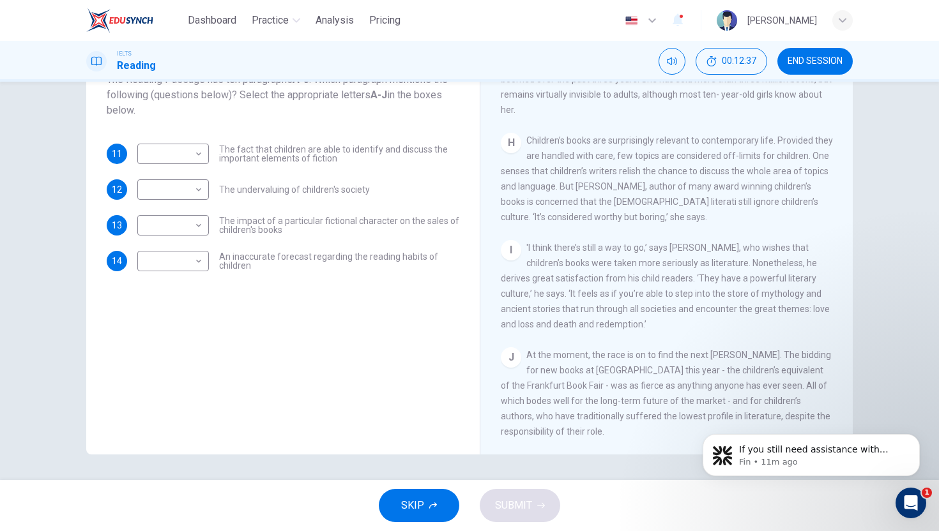
drag, startPoint x: 567, startPoint y: 433, endPoint x: 535, endPoint y: 411, distance: 39.1
click at [535, 413] on div "J At the moment, the race is on to find the next Harry Potter. The bidding for …" at bounding box center [667, 393] width 332 height 92
drag, startPoint x: 638, startPoint y: 347, endPoint x: 538, endPoint y: 291, distance: 114.7
click at [538, 291] on div "I 'I think there’s still a way to go,’ says Almond, who wishes that children’s …" at bounding box center [667, 286] width 332 height 92
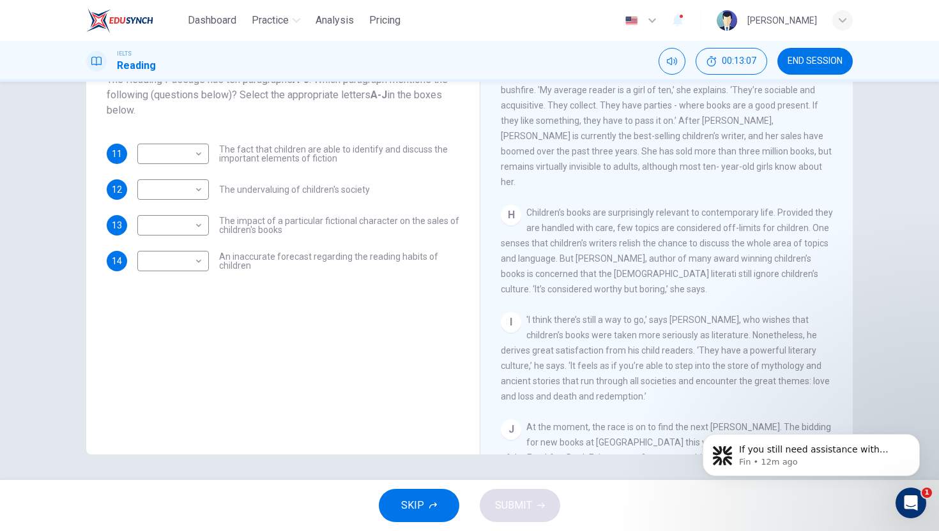
scroll to position [969, 0]
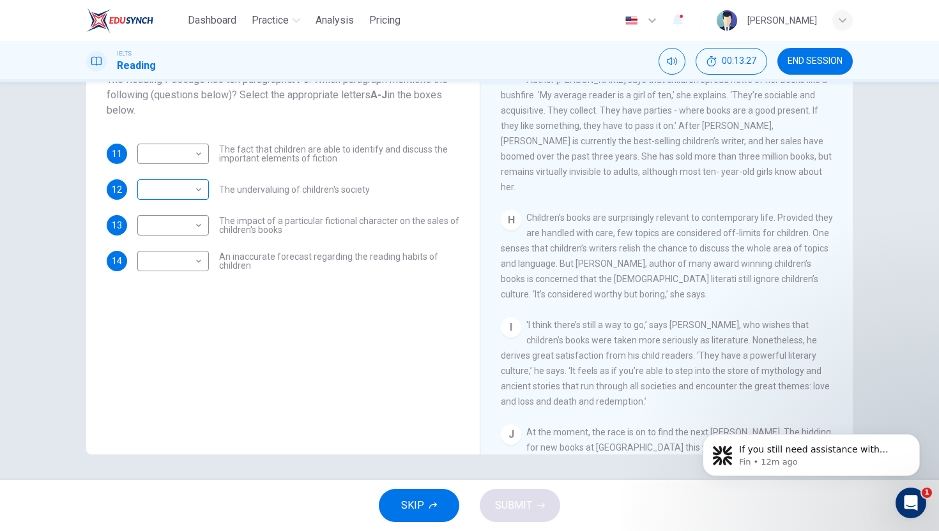
click at [195, 191] on body "Dashboard Practice Analysis Pricing English en ​ Daniela IELTS Reading 00:13:27…" at bounding box center [469, 265] width 939 height 531
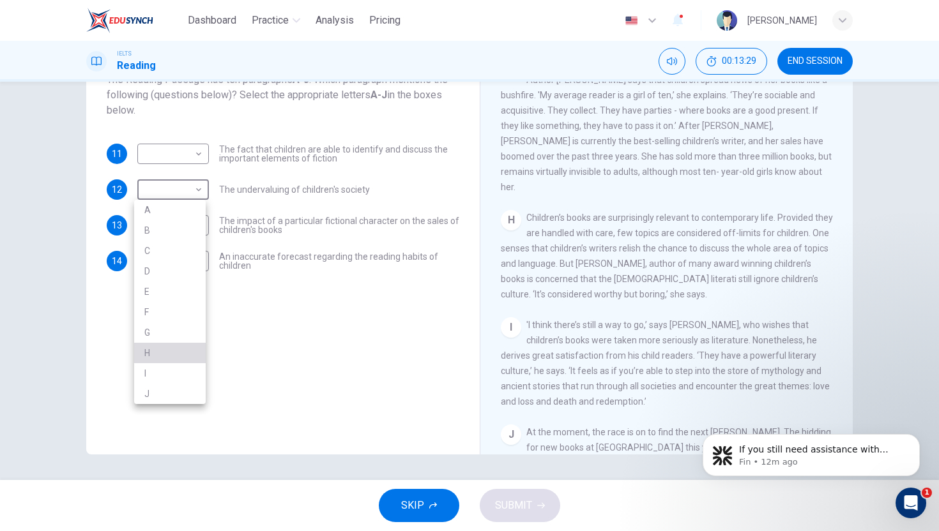
click at [163, 351] on li "H" at bounding box center [170, 353] width 72 height 20
type input "H"
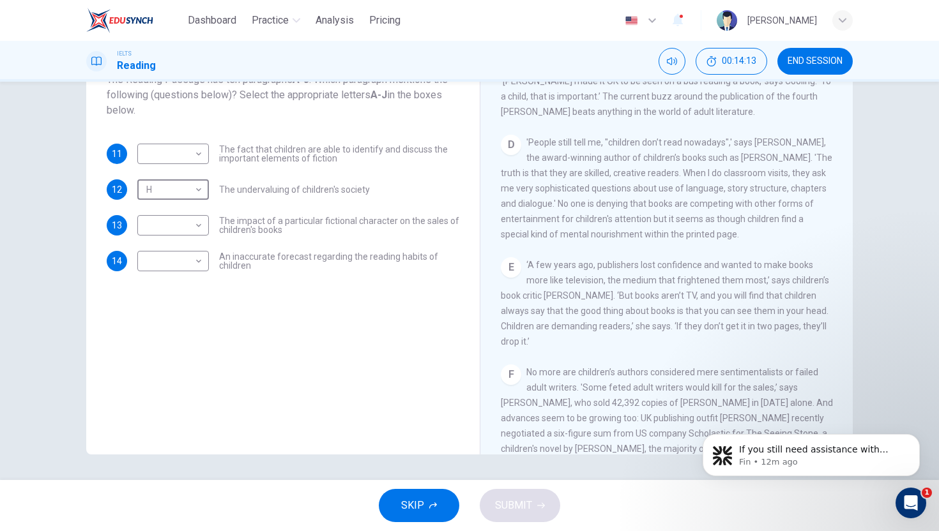
scroll to position [545, 0]
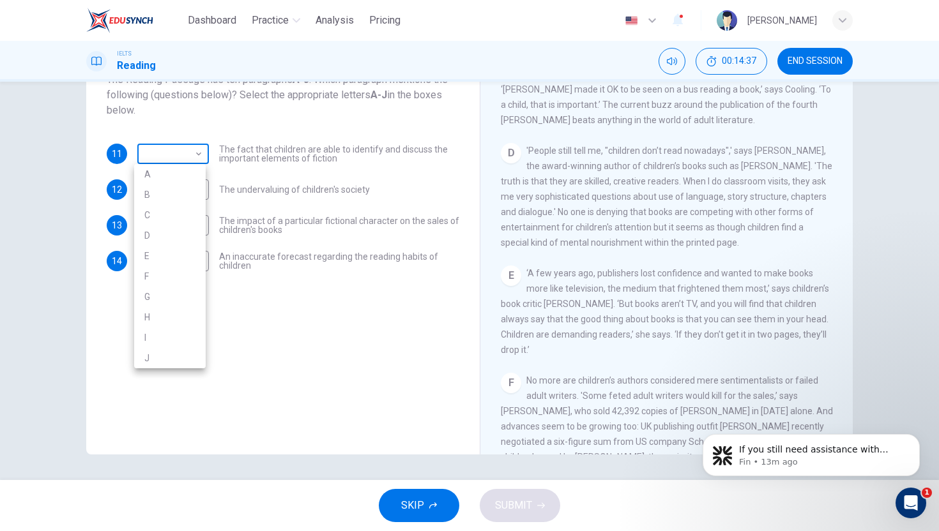
click at [179, 163] on body "Dashboard Practice Analysis Pricing English en ​ Daniela IELTS Reading 00:14:37…" at bounding box center [469, 265] width 939 height 531
click at [171, 255] on li "E" at bounding box center [170, 256] width 72 height 20
type input "E"
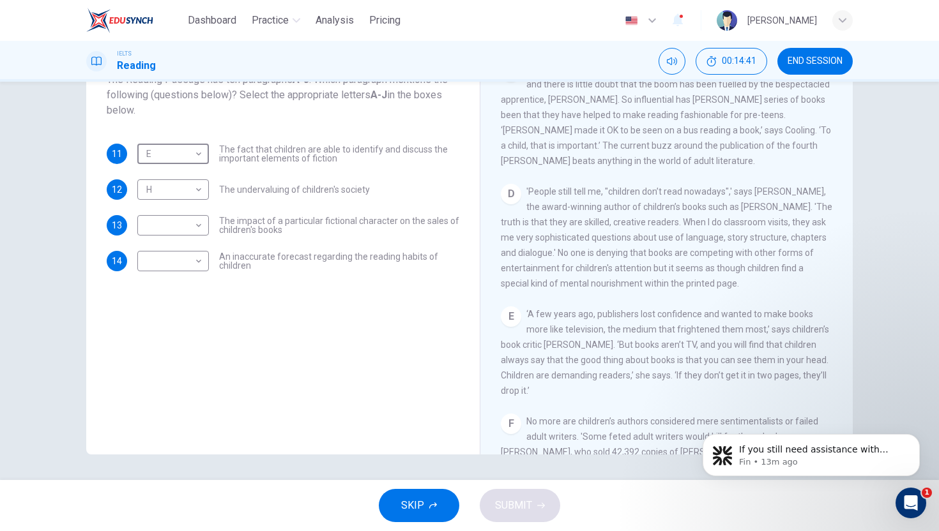
scroll to position [503, 0]
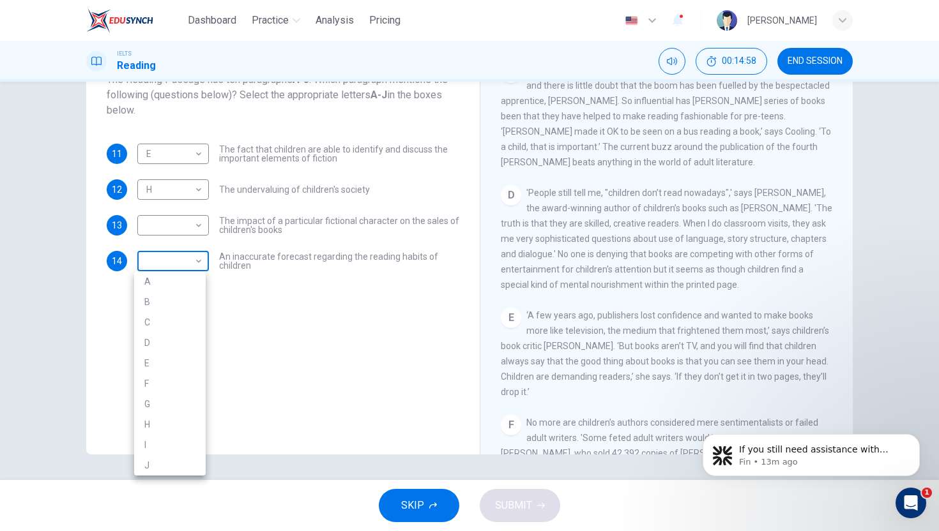
click at [195, 262] on body "Dashboard Practice Analysis Pricing English en ​ Daniela IELTS Reading 00:14:58…" at bounding box center [469, 265] width 939 height 531
click at [168, 344] on li "D" at bounding box center [170, 343] width 72 height 20
type input "D"
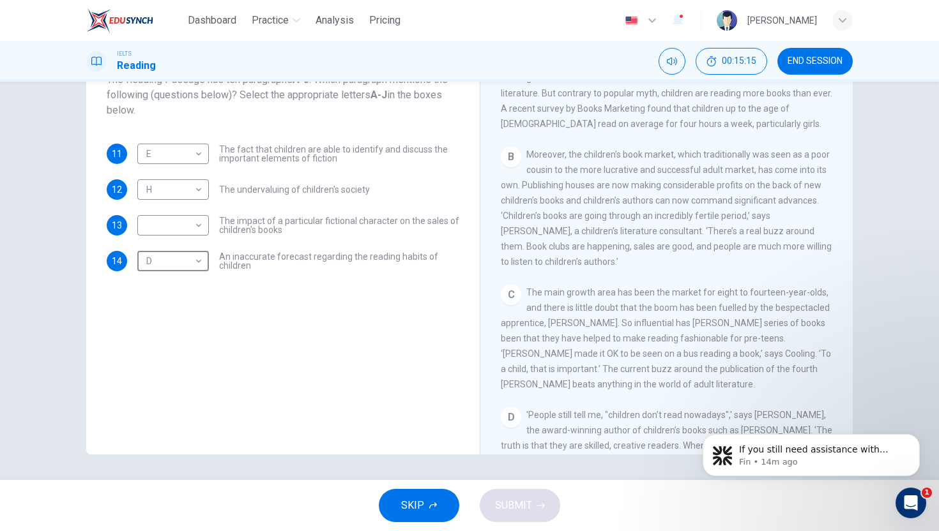
scroll to position [278, 0]
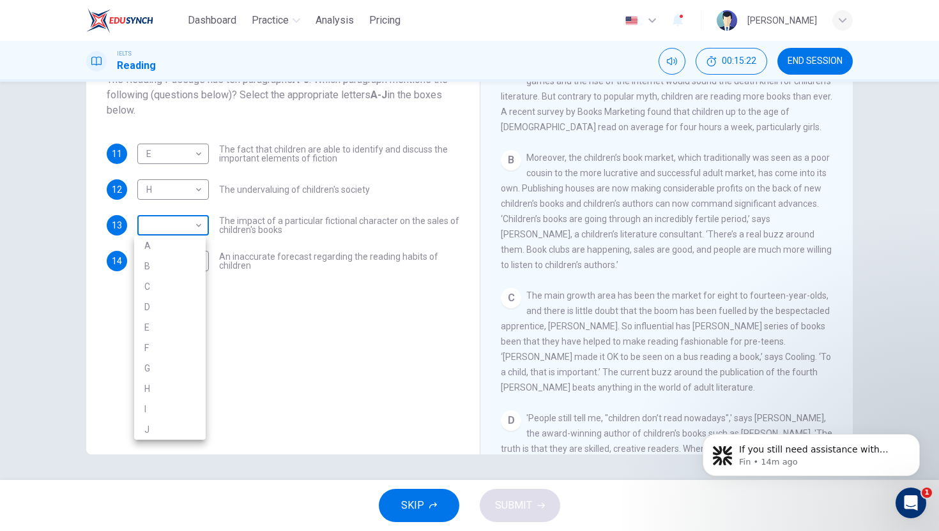
click at [200, 234] on body "Dashboard Practice Analysis Pricing English en ​ Daniela IELTS Reading 00:15:22…" at bounding box center [469, 265] width 939 height 531
click at [168, 290] on li "C" at bounding box center [170, 287] width 72 height 20
type input "C"
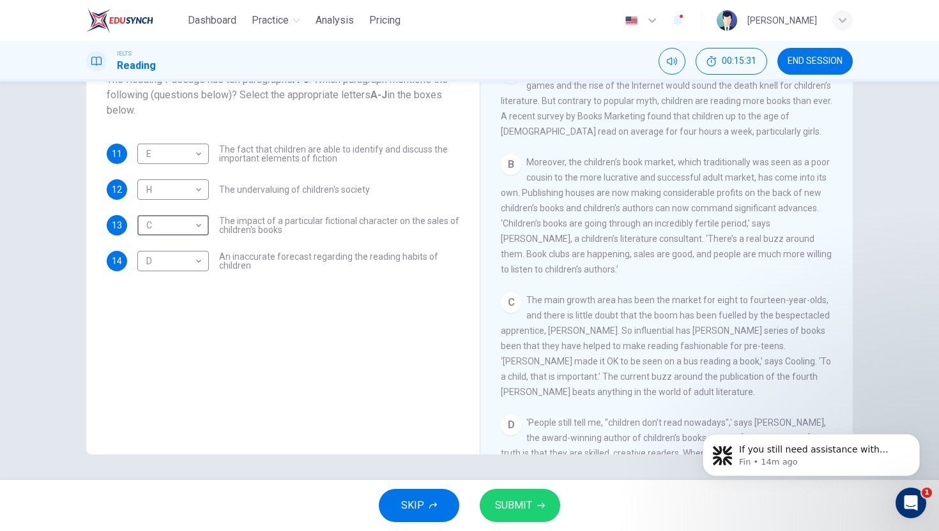
scroll to position [271, 0]
drag, startPoint x: 603, startPoint y: 282, endPoint x: 616, endPoint y: 247, distance: 37.2
click at [616, 247] on span "Moreover, the children’s book market, which traditionally was seen as a poor co…" at bounding box center [666, 219] width 331 height 118
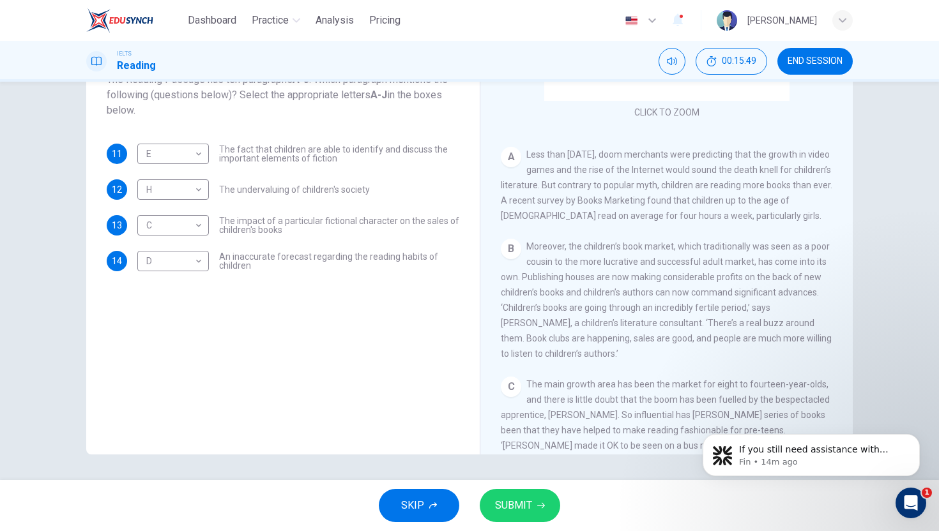
scroll to position [179, 0]
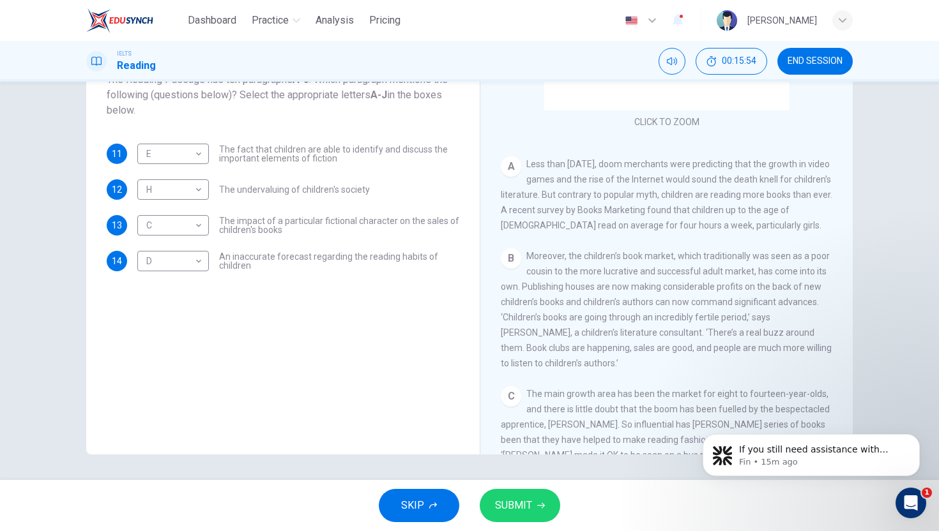
drag, startPoint x: 581, startPoint y: 196, endPoint x: 662, endPoint y: 202, distance: 81.4
click at [662, 202] on div "A Less than three years ago, doom merchants were predicting that the growth in …" at bounding box center [667, 194] width 332 height 77
click at [536, 451] on button "SUBMIT" at bounding box center [520, 505] width 80 height 33
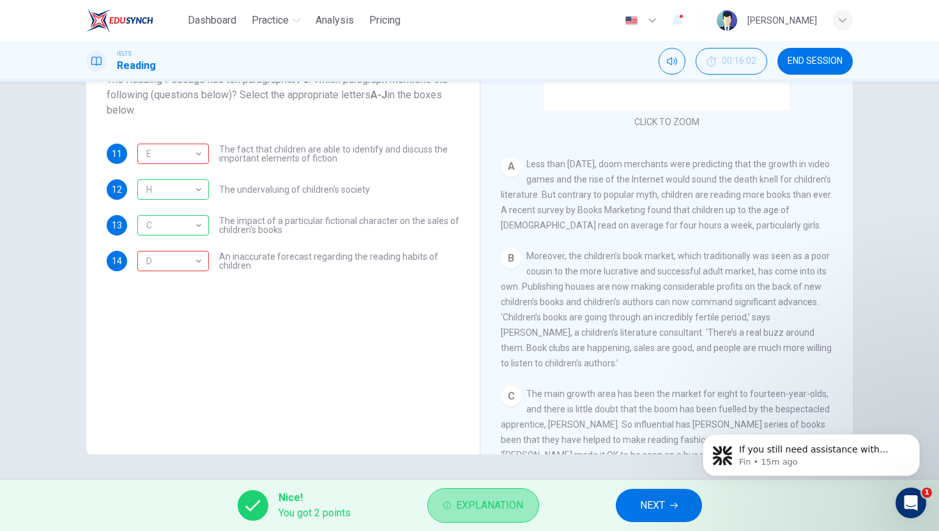
click at [467, 451] on span "Explanation" at bounding box center [489, 506] width 67 height 18
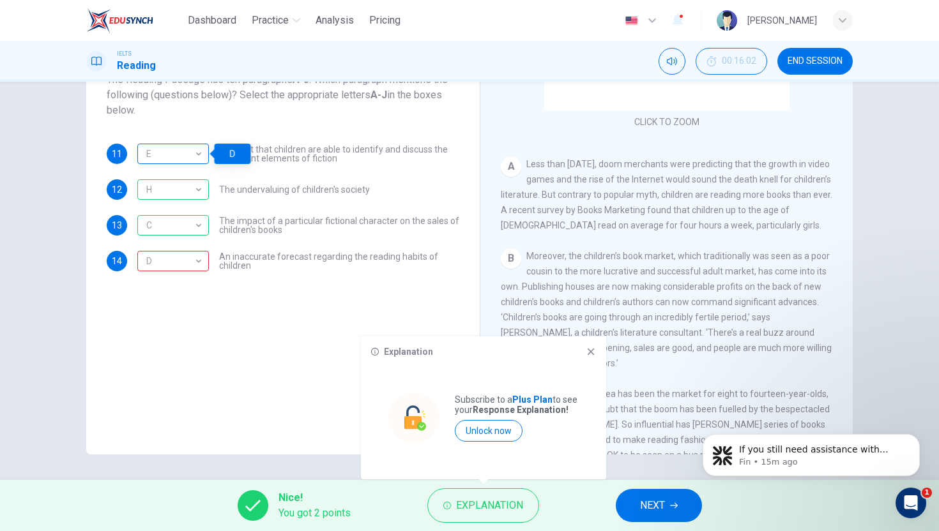
click at [192, 159] on div "E" at bounding box center [170, 154] width 67 height 36
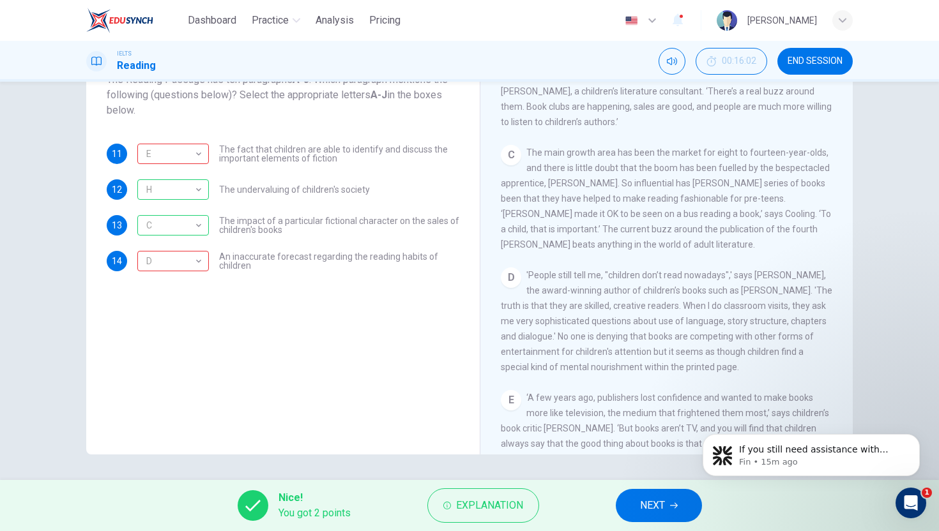
scroll to position [421, 0]
drag, startPoint x: 743, startPoint y: 385, endPoint x: 603, endPoint y: 308, distance: 159.5
click at [603, 308] on div "D 'People still tell me, "children don’t read nowadays",' says David Almond, th…" at bounding box center [667, 320] width 332 height 107
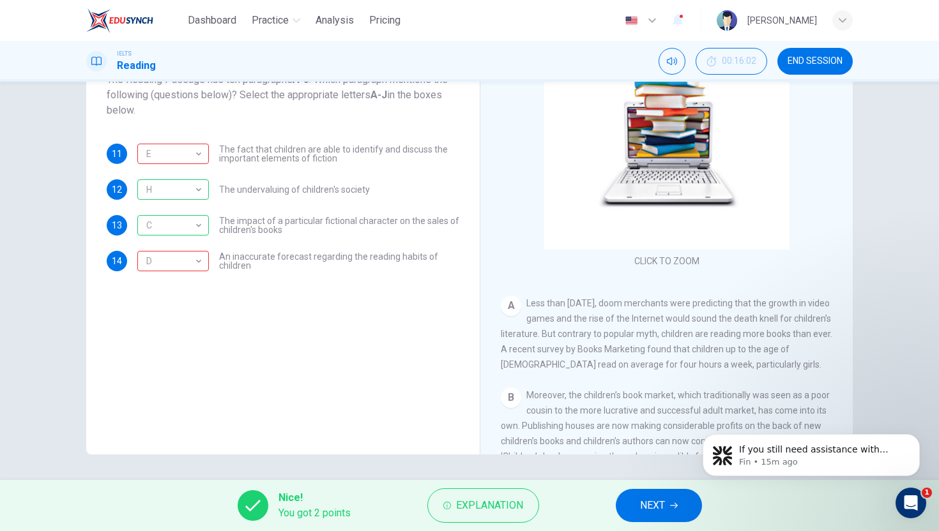
scroll to position [46, 0]
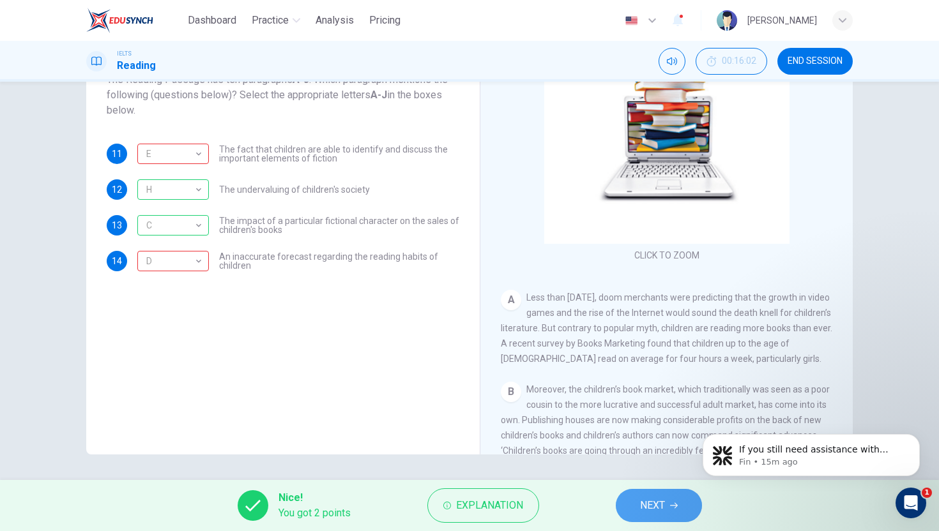
click at [657, 451] on button "NEXT" at bounding box center [659, 505] width 86 height 33
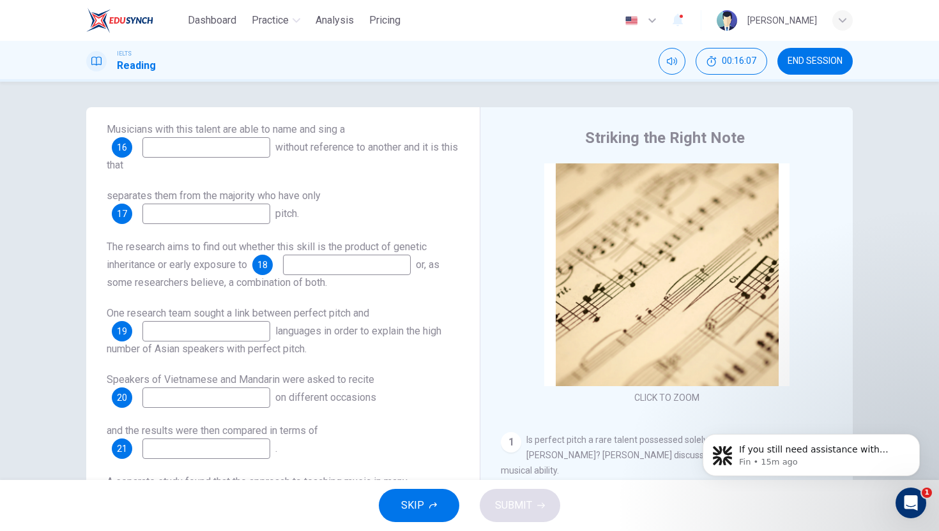
scroll to position [96, 0]
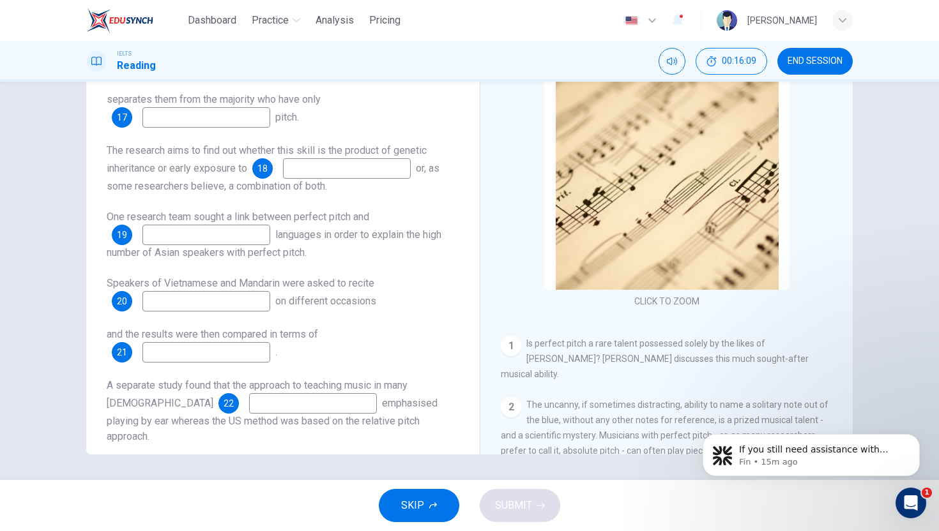
click at [119, 15] on img at bounding box center [119, 21] width 67 height 26
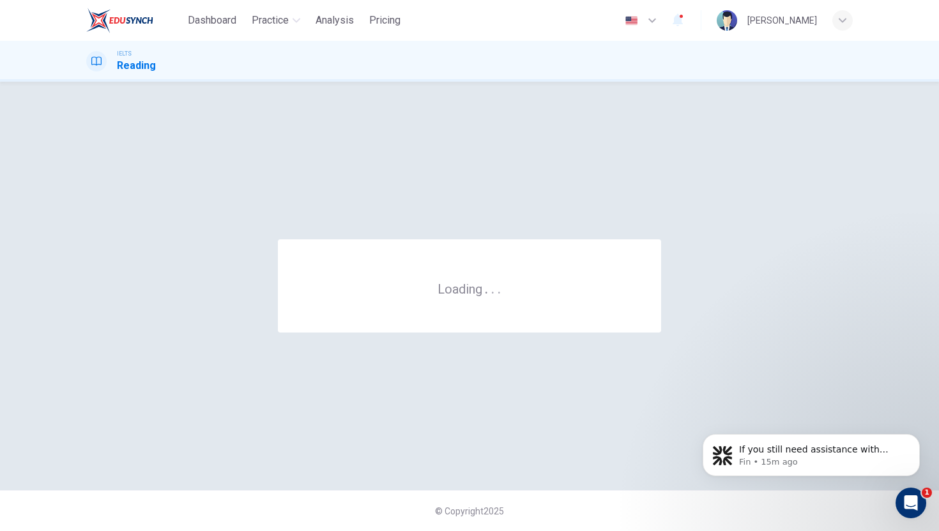
scroll to position [0, 0]
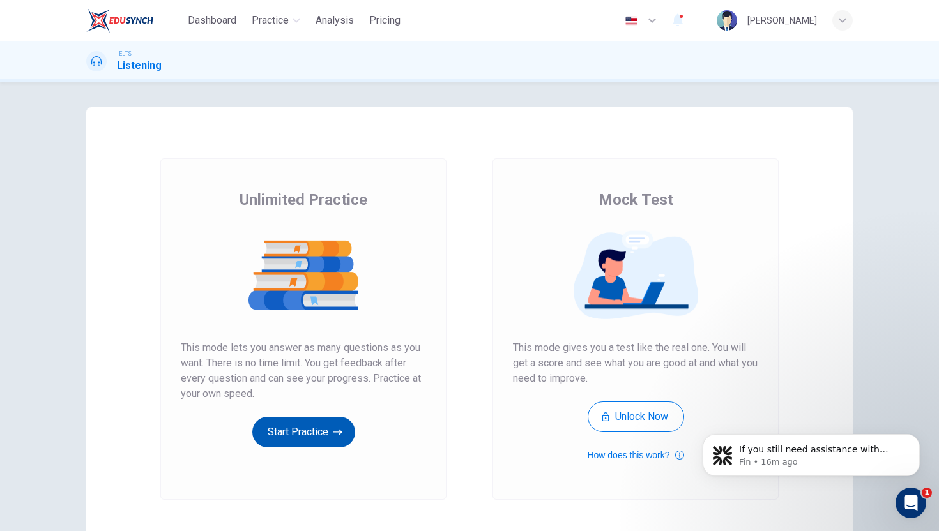
click at [307, 436] on button "Start Practice" at bounding box center [303, 432] width 103 height 31
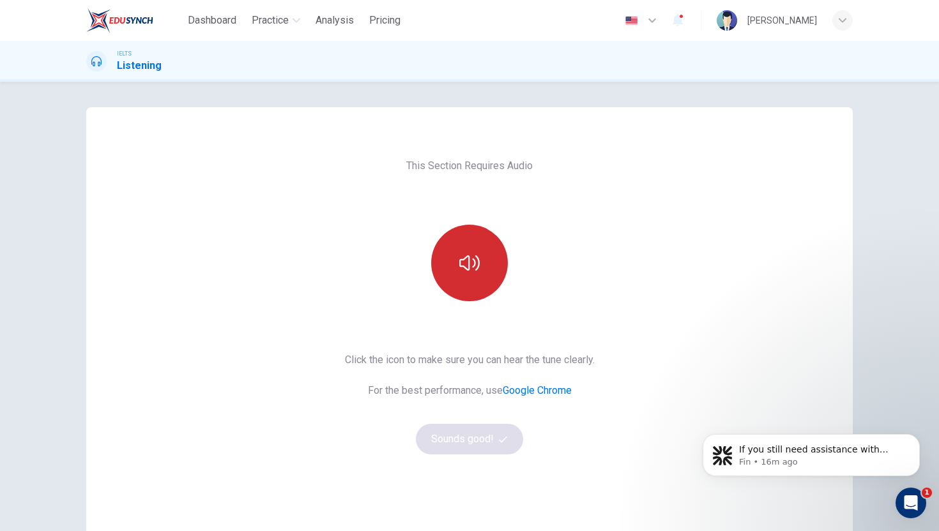
click at [490, 268] on button "button" at bounding box center [469, 263] width 77 height 77
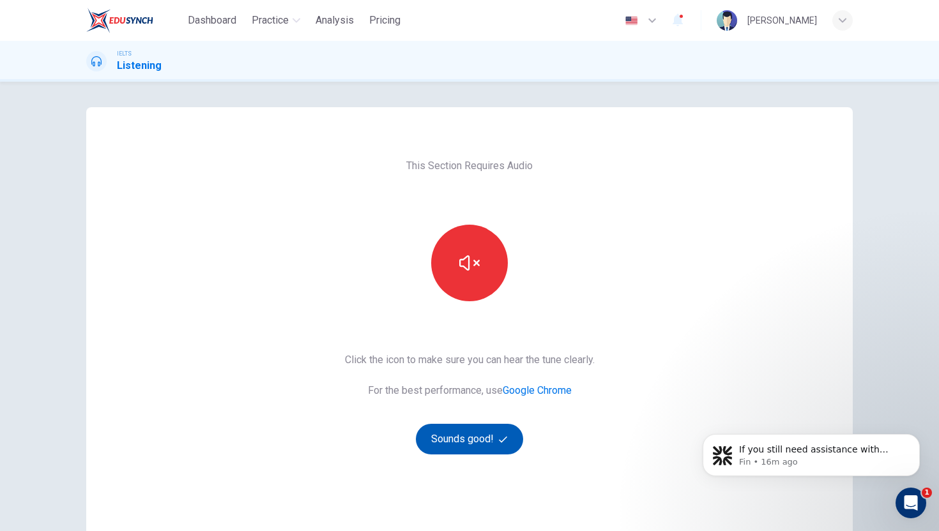
click at [490, 453] on button "Sounds good!" at bounding box center [469, 439] width 107 height 31
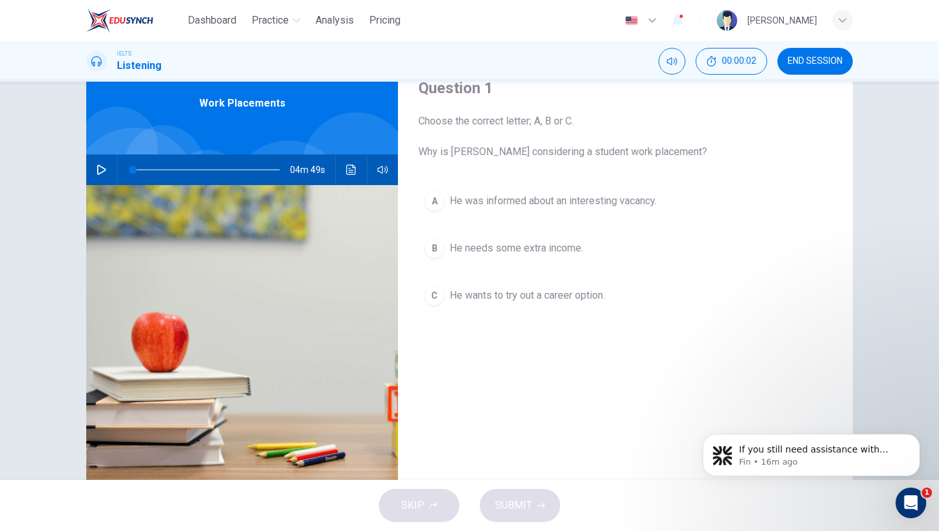
scroll to position [57, 0]
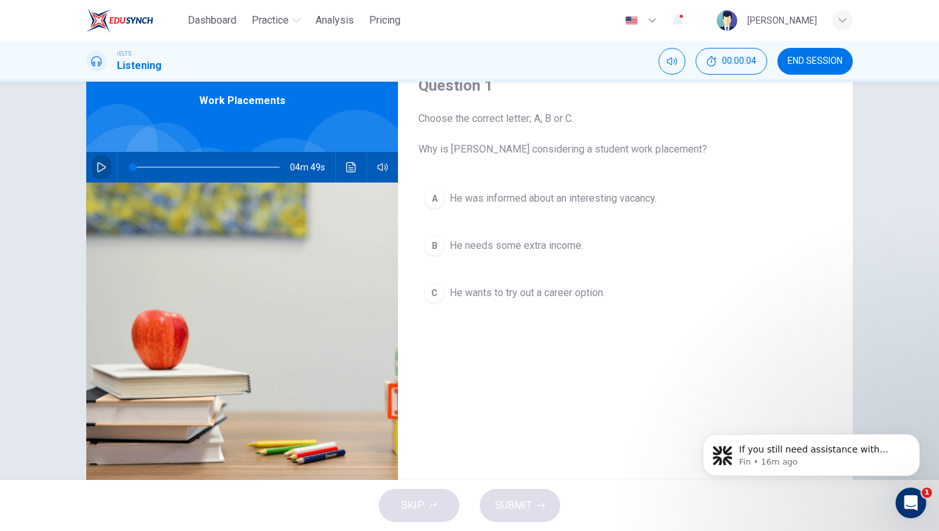
click at [92, 167] on button "button" at bounding box center [101, 167] width 20 height 31
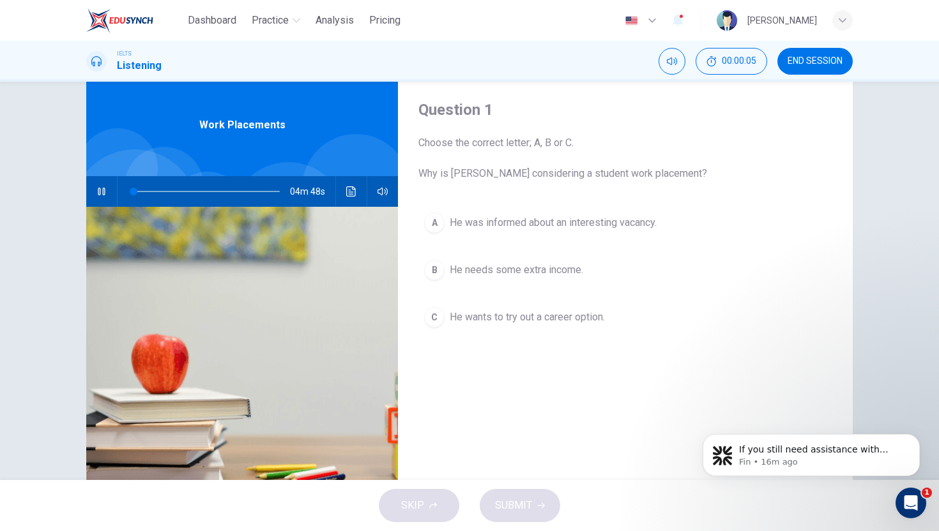
scroll to position [30, 0]
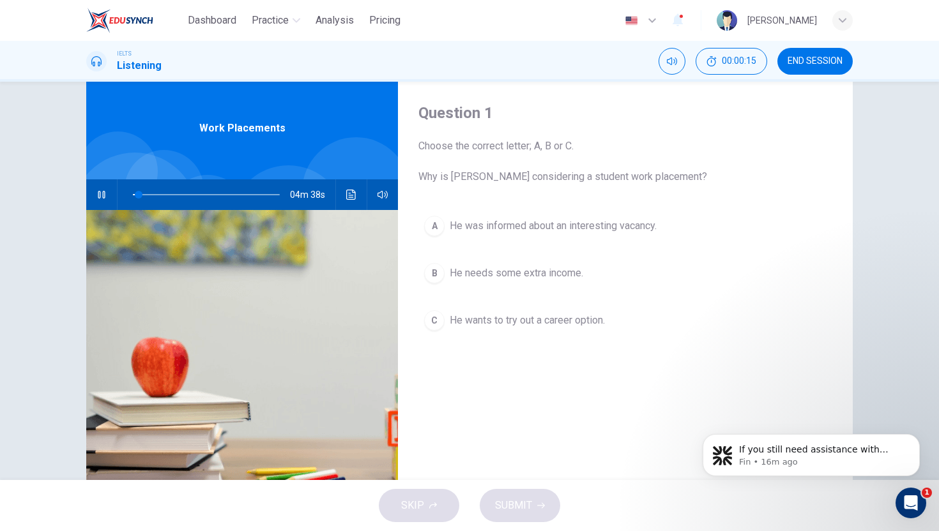
drag, startPoint x: 674, startPoint y: 175, endPoint x: 463, endPoint y: 176, distance: 211.4
click at [463, 176] on span "Choose the correct letter; A, B or C. Why is Matthew considering a student work…" at bounding box center [625, 162] width 414 height 46
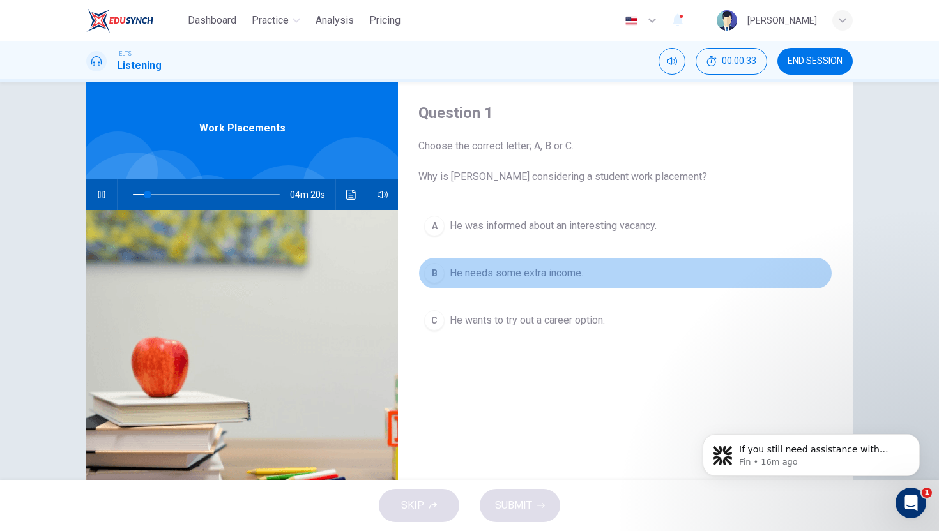
click at [528, 276] on span "He needs some extra income." at bounding box center [516, 273] width 133 height 15
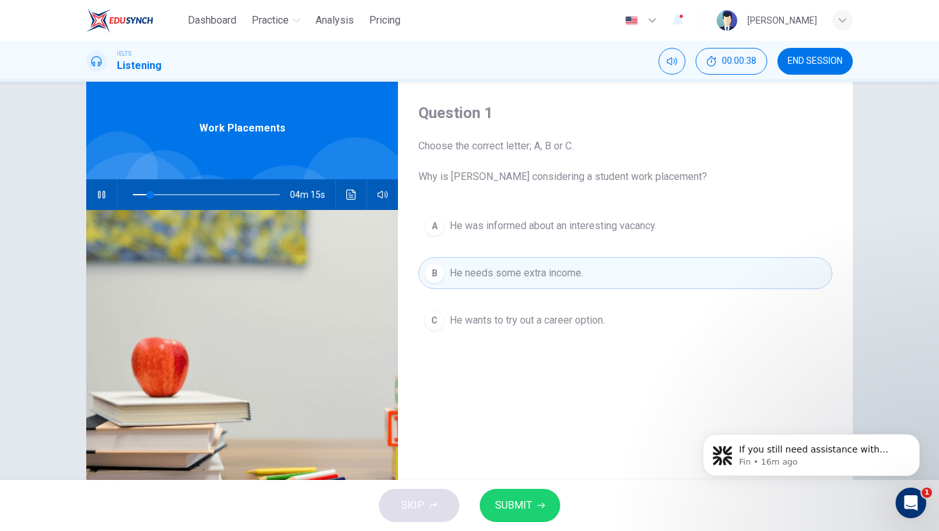
click at [535, 510] on button "SUBMIT" at bounding box center [520, 505] width 80 height 33
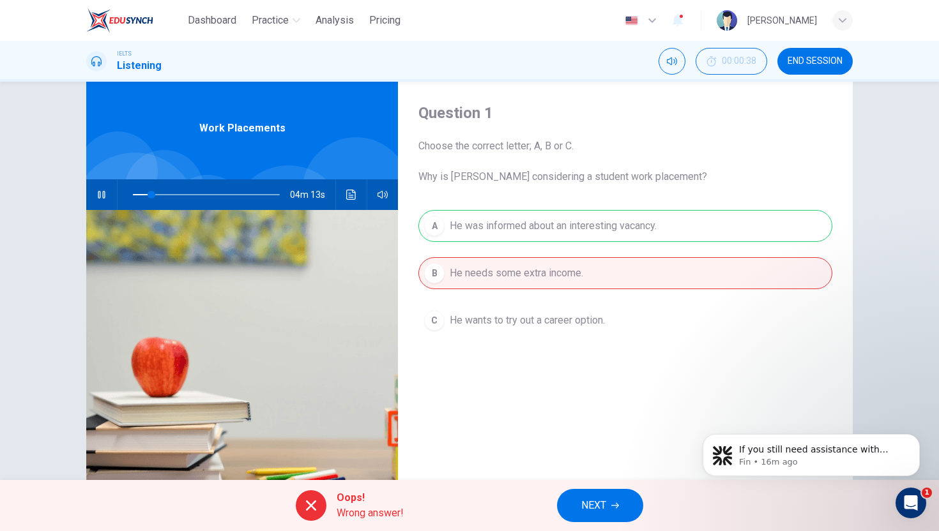
click at [593, 503] on span "NEXT" at bounding box center [593, 506] width 25 height 18
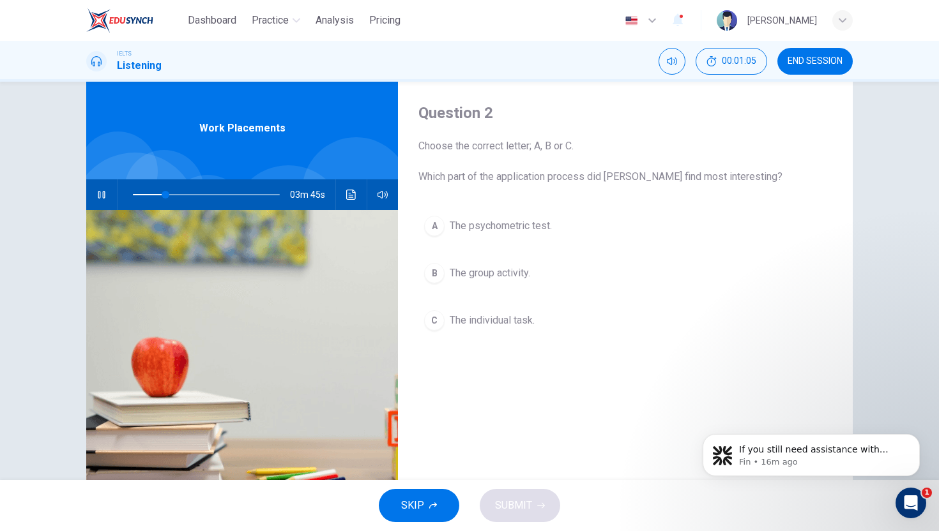
click at [476, 228] on span "The psychometric test." at bounding box center [501, 225] width 102 height 15
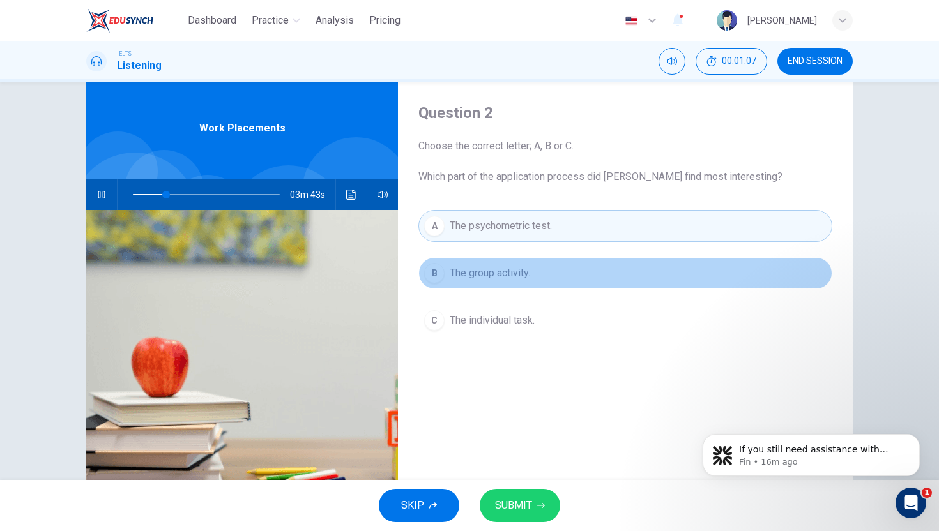
click at [478, 278] on span "The group activity." at bounding box center [490, 273] width 80 height 15
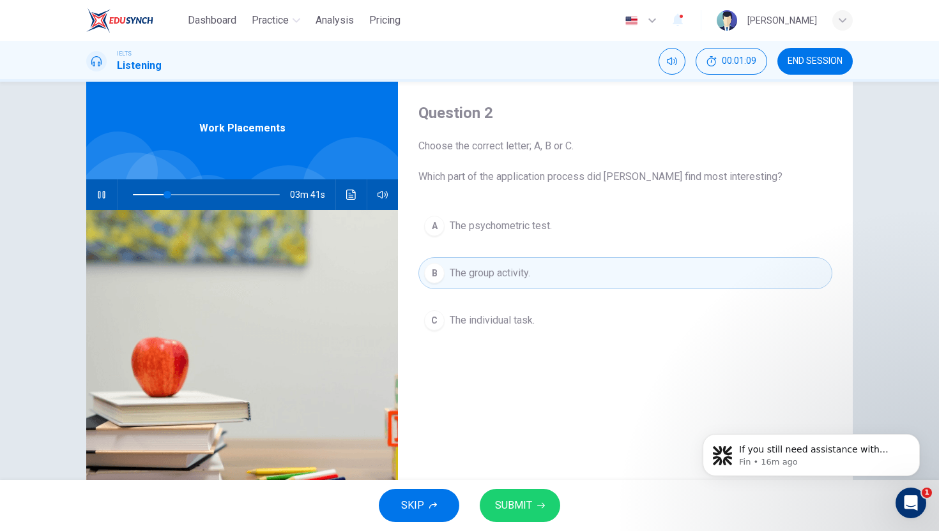
click at [435, 225] on div "A" at bounding box center [434, 226] width 20 height 20
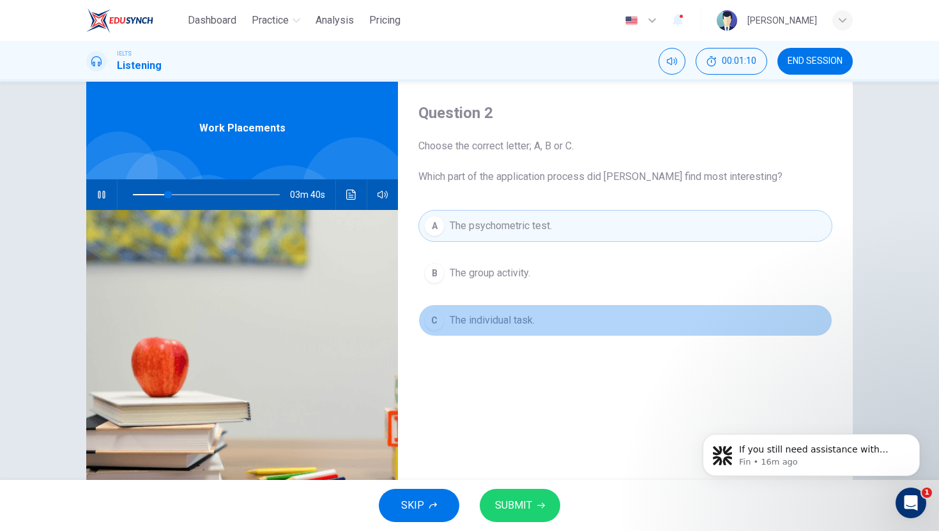
click at [480, 322] on span "The individual task." at bounding box center [492, 320] width 85 height 15
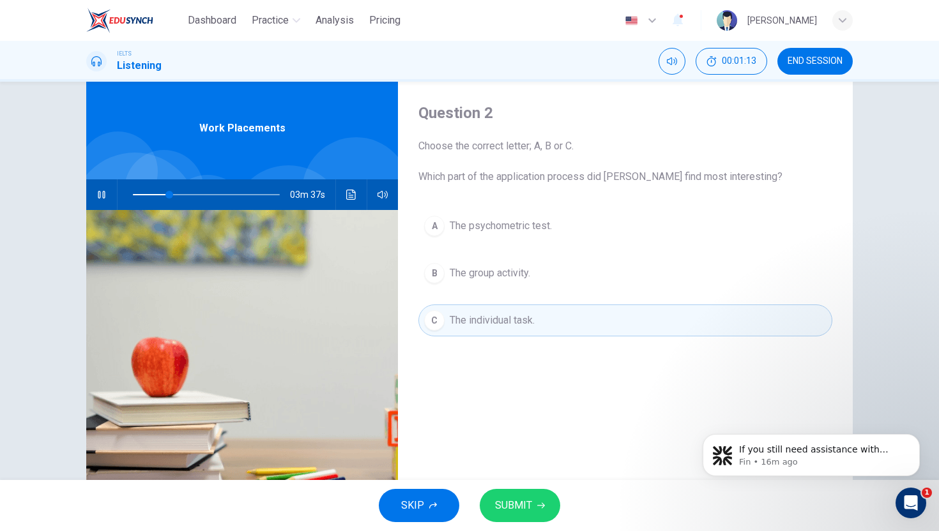
click at [452, 273] on span "The group activity." at bounding box center [490, 273] width 80 height 15
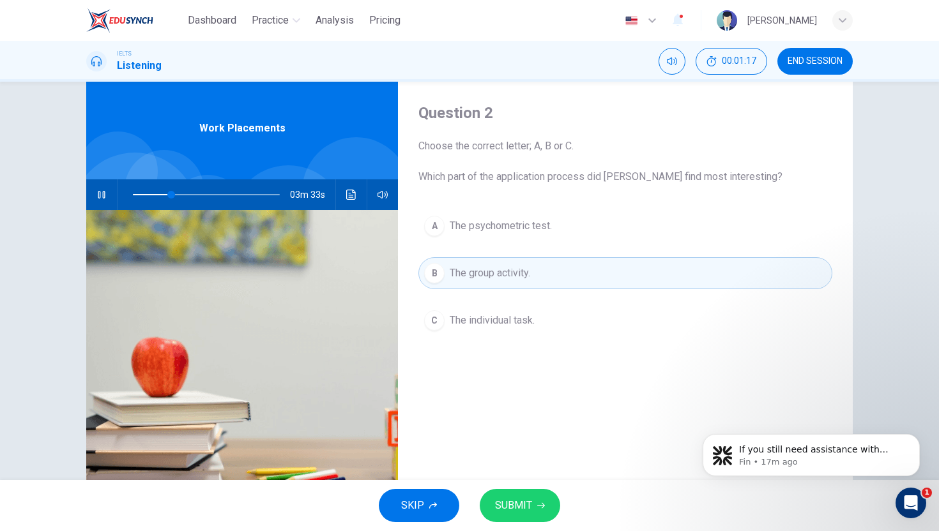
click at [521, 500] on span "SUBMIT" at bounding box center [513, 506] width 37 height 18
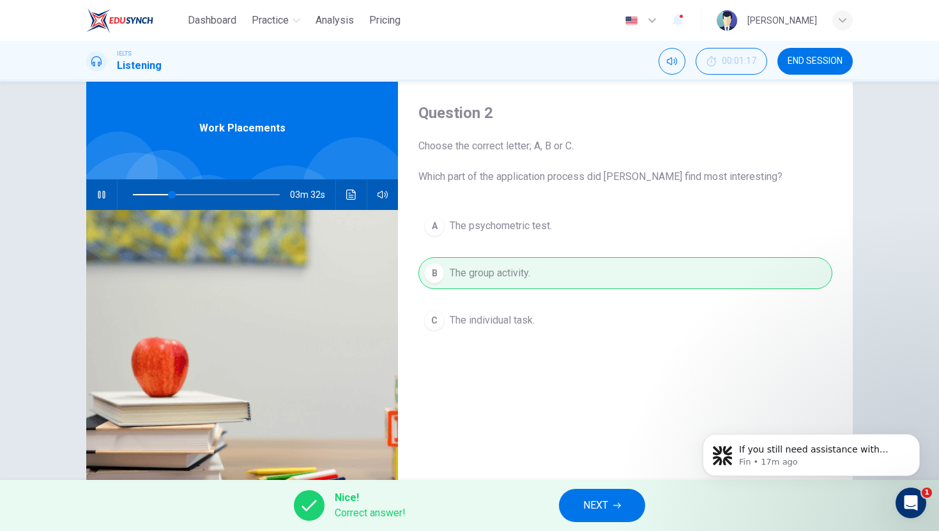
click at [584, 517] on button "NEXT" at bounding box center [602, 505] width 86 height 33
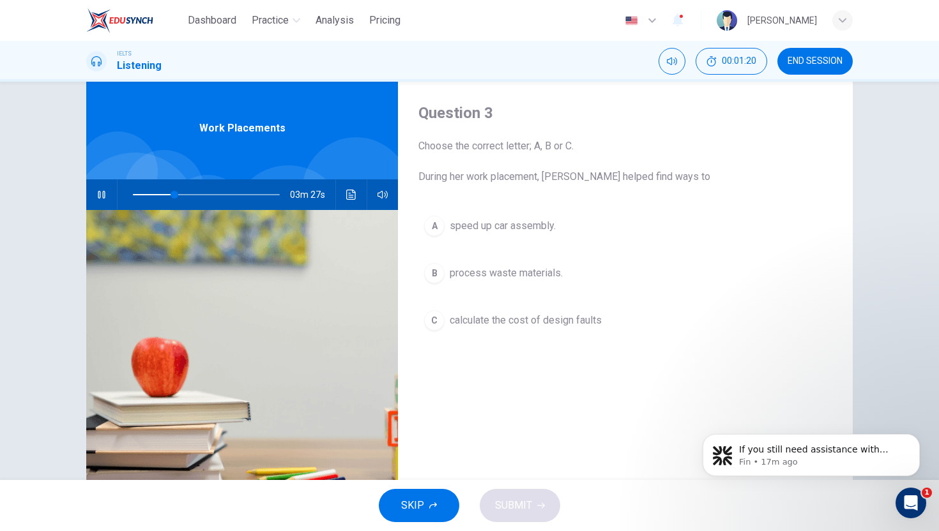
click at [516, 229] on span "speed up car assembly." at bounding box center [503, 225] width 106 height 15
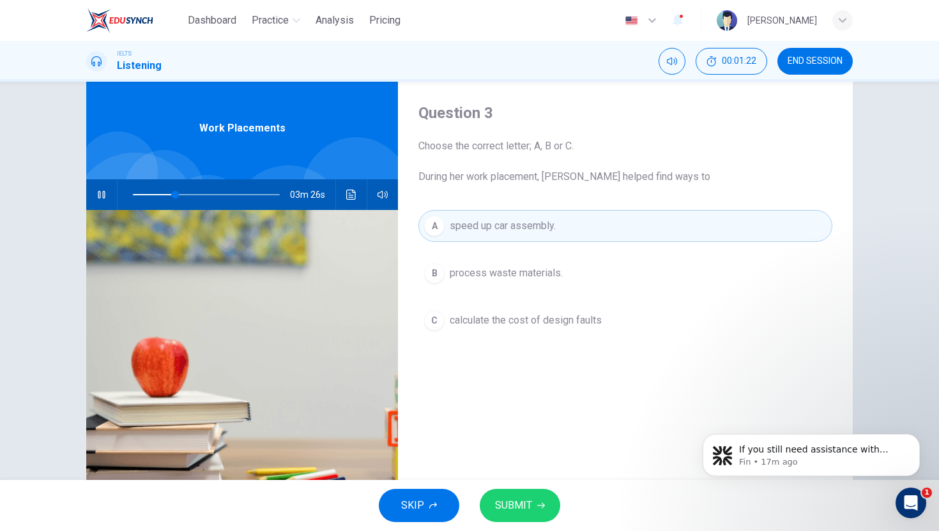
click at [516, 269] on span "process waste materials." at bounding box center [506, 273] width 113 height 15
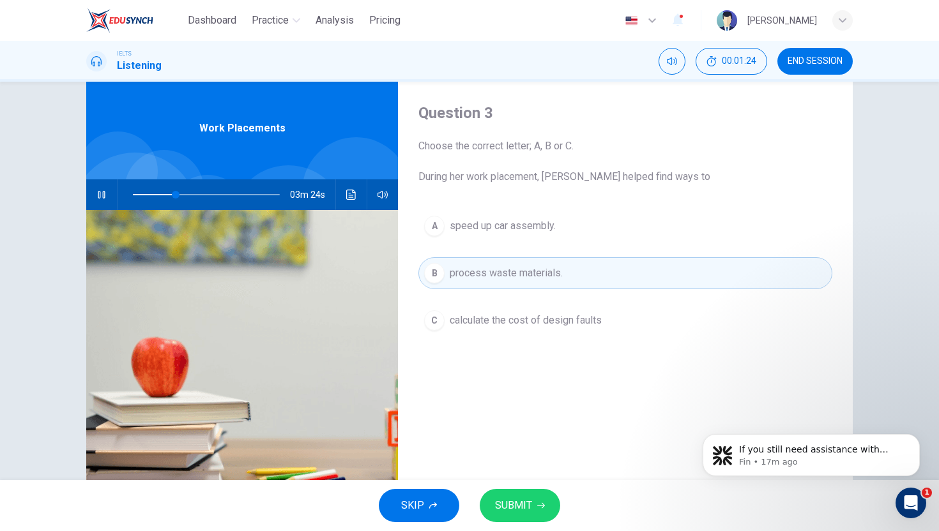
click at [528, 322] on span "calculate the cost of design faults" at bounding box center [526, 320] width 152 height 15
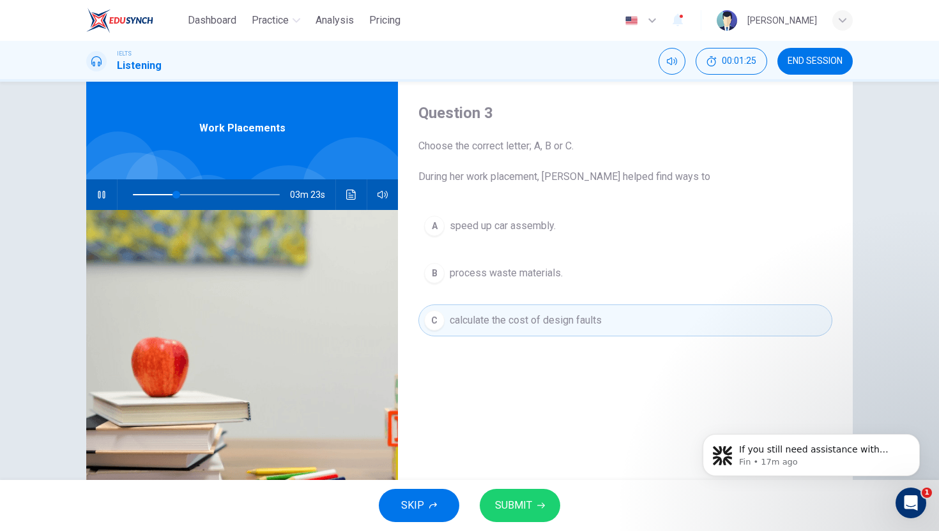
click at [515, 247] on div "A speed up car assembly. B process waste materials. C calculate the cost of des…" at bounding box center [625, 286] width 414 height 152
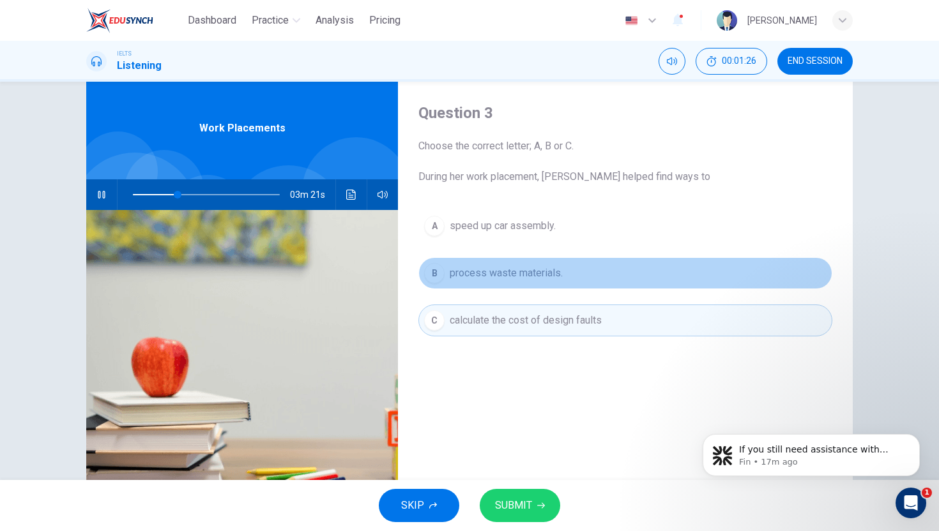
click at [513, 271] on span "process waste materials." at bounding box center [506, 273] width 113 height 15
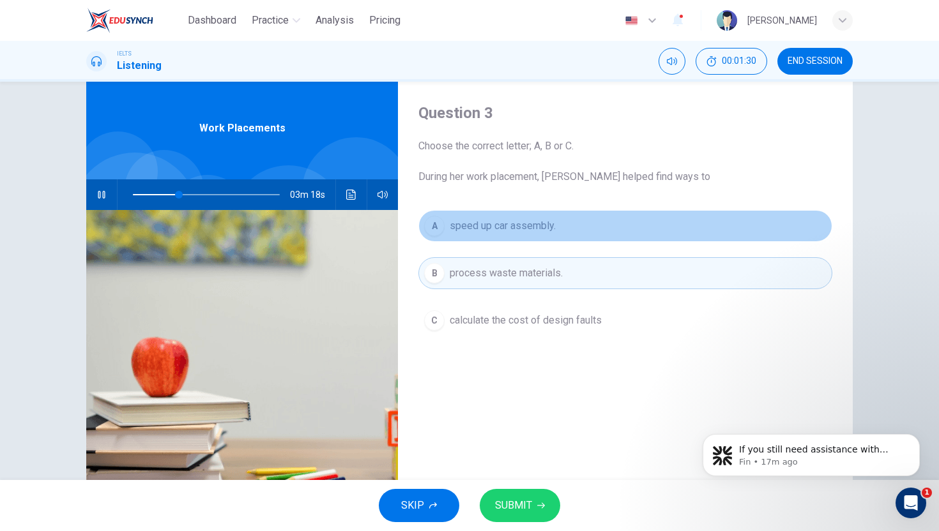
click at [494, 232] on span "speed up car assembly." at bounding box center [503, 225] width 106 height 15
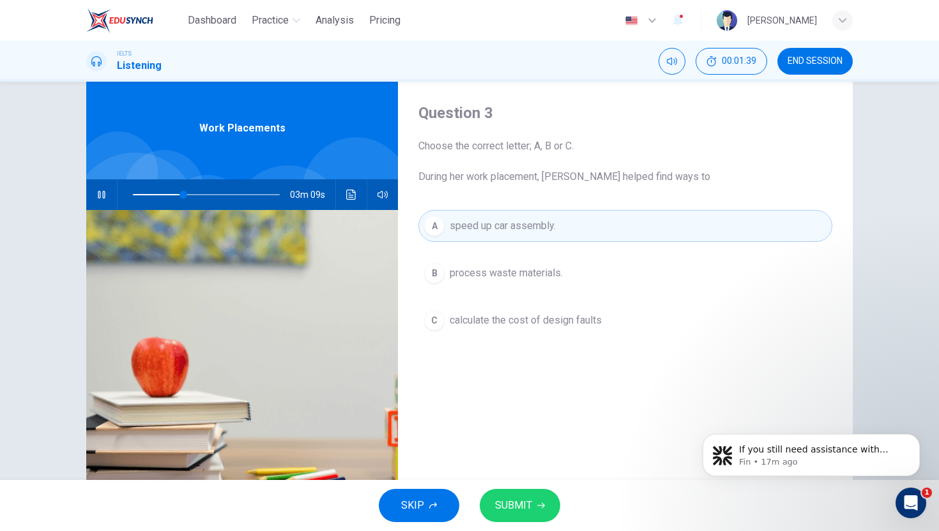
click at [516, 282] on button "B process waste materials." at bounding box center [625, 273] width 414 height 32
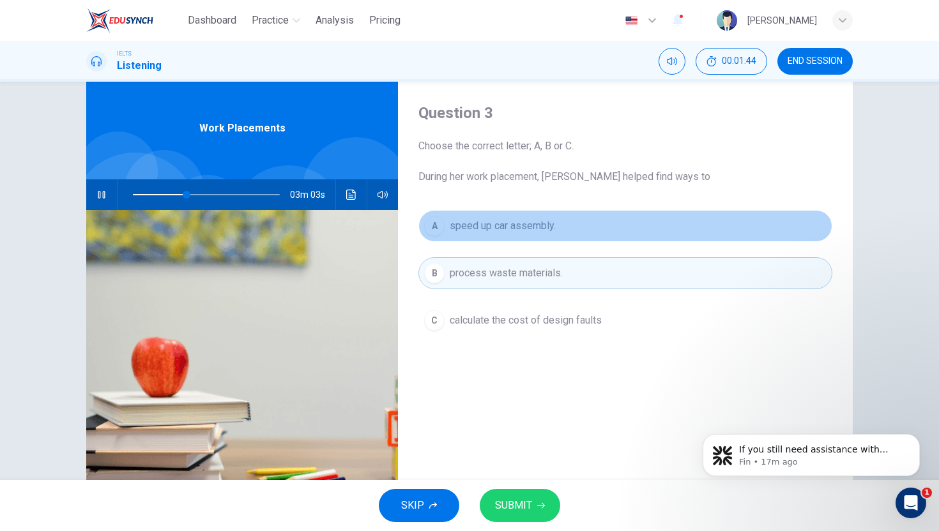
click at [521, 236] on button "A speed up car assembly." at bounding box center [625, 226] width 414 height 32
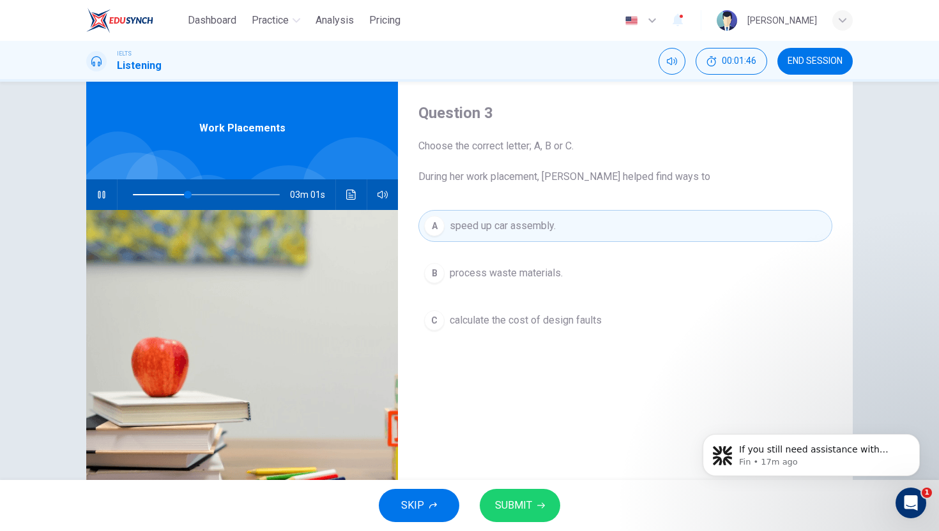
click at [539, 502] on icon "button" at bounding box center [541, 506] width 8 height 8
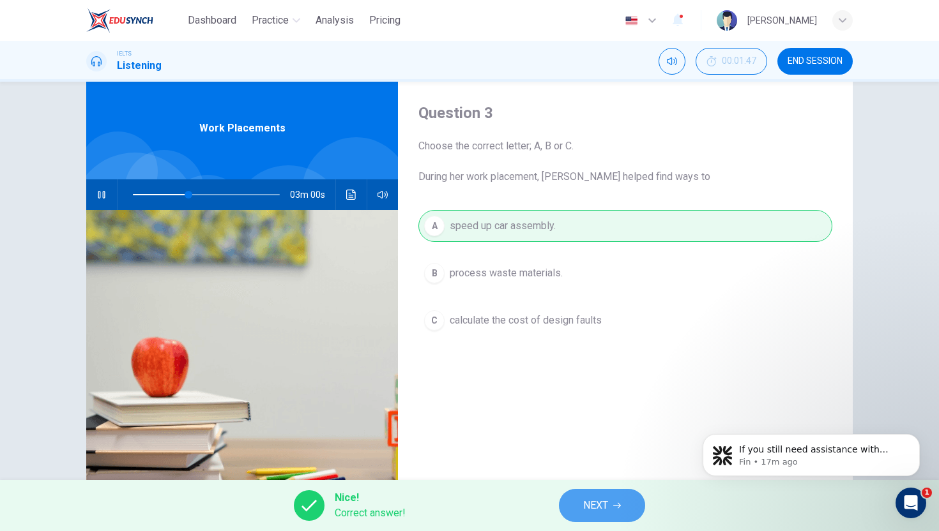
click at [589, 514] on span "NEXT" at bounding box center [595, 506] width 25 height 18
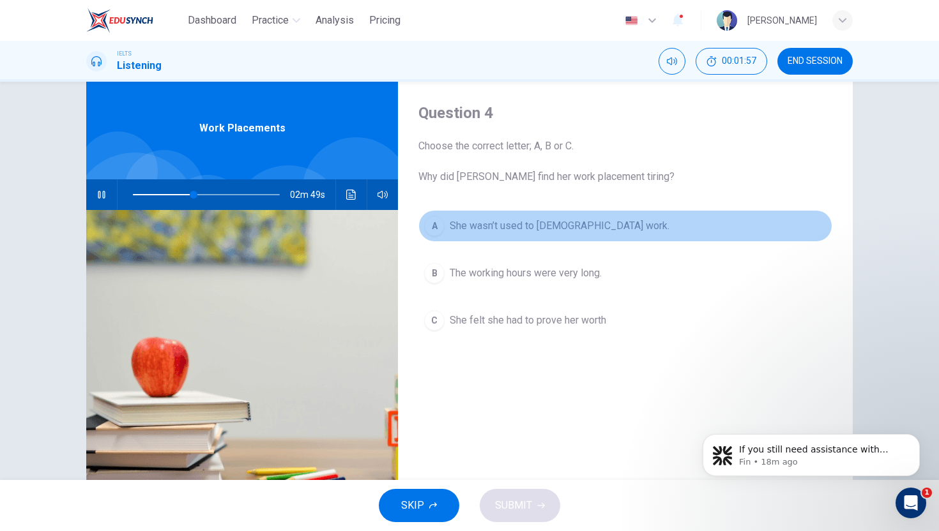
click at [491, 236] on button "A She wasn’t used to full-time work." at bounding box center [625, 226] width 414 height 32
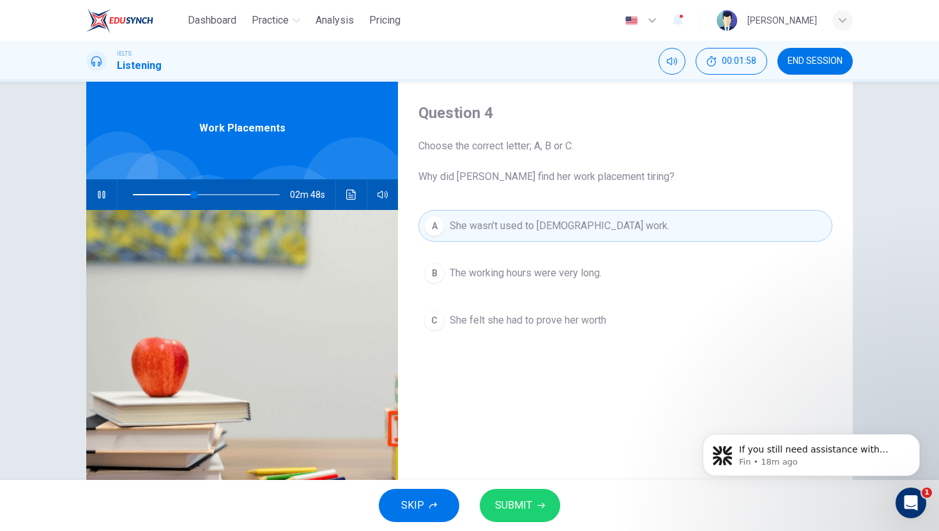
click at [513, 288] on button "B The working hours were very long." at bounding box center [625, 273] width 414 height 32
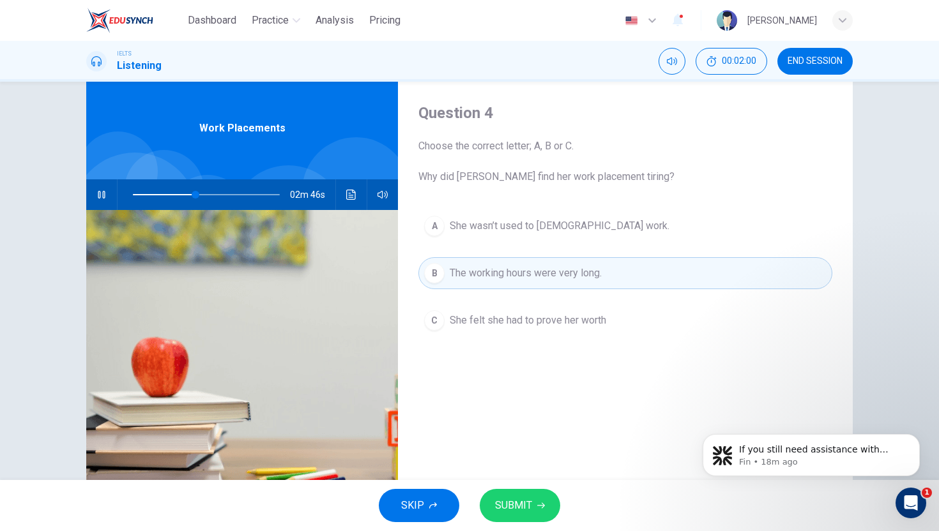
click at [513, 288] on button "B The working hours were very long." at bounding box center [625, 273] width 414 height 32
click at [508, 330] on button "C She felt she had to prove her worth" at bounding box center [625, 321] width 414 height 32
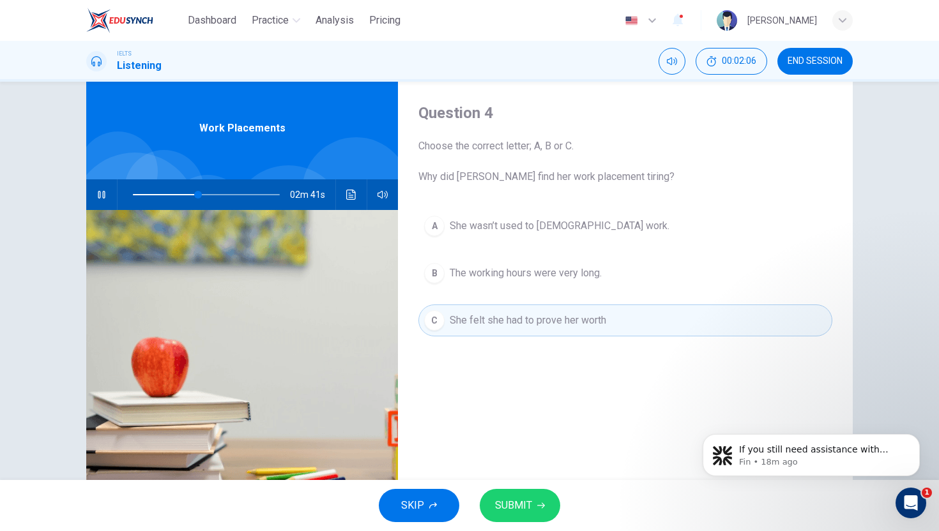
click at [480, 227] on span "She wasn’t used to full-time work." at bounding box center [560, 225] width 220 height 15
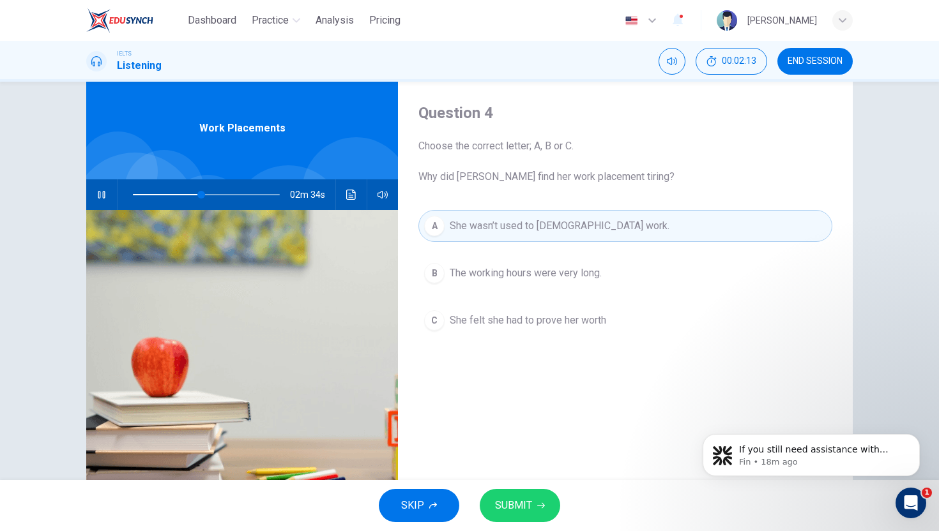
click at [531, 338] on div "A She wasn’t used to full-time work. B The working hours were very long. C She …" at bounding box center [625, 286] width 414 height 152
click at [519, 331] on button "C She felt she had to prove her worth" at bounding box center [625, 321] width 414 height 32
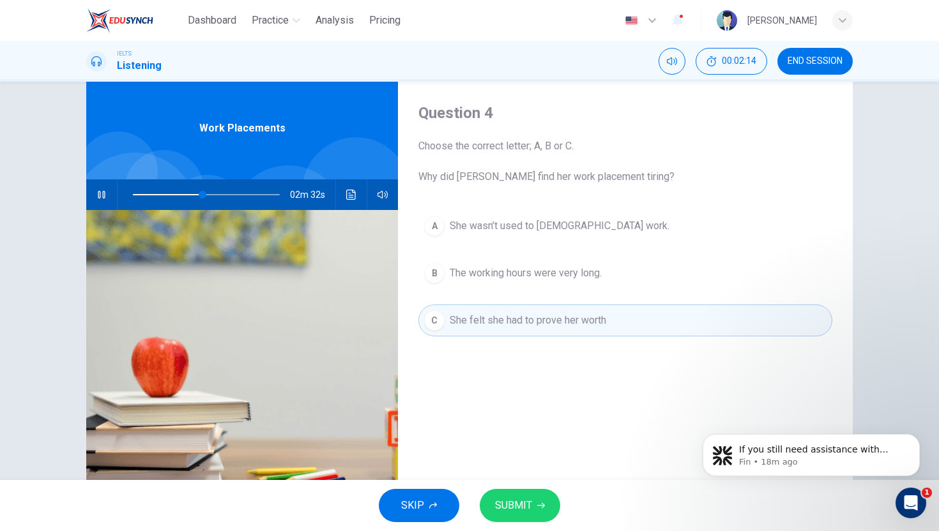
click at [526, 513] on span "SUBMIT" at bounding box center [513, 506] width 37 height 18
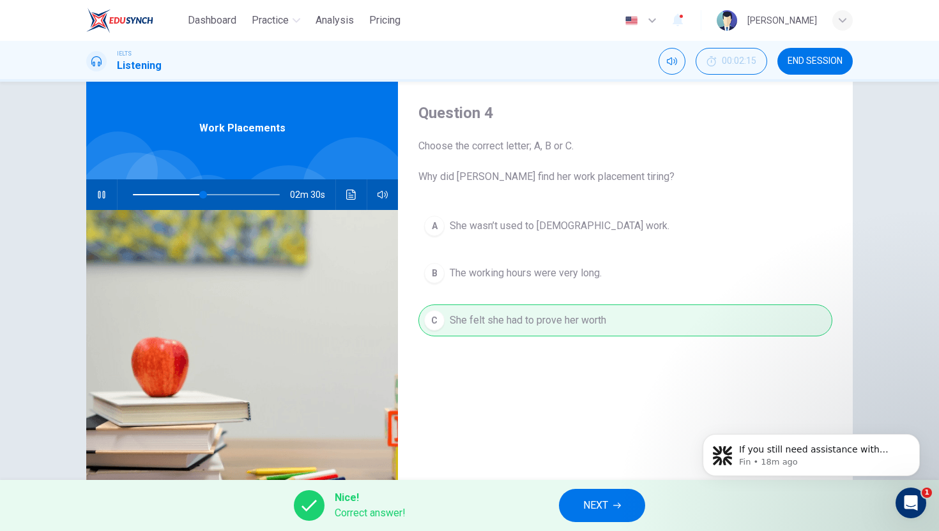
click at [575, 495] on button "NEXT" at bounding box center [602, 505] width 86 height 33
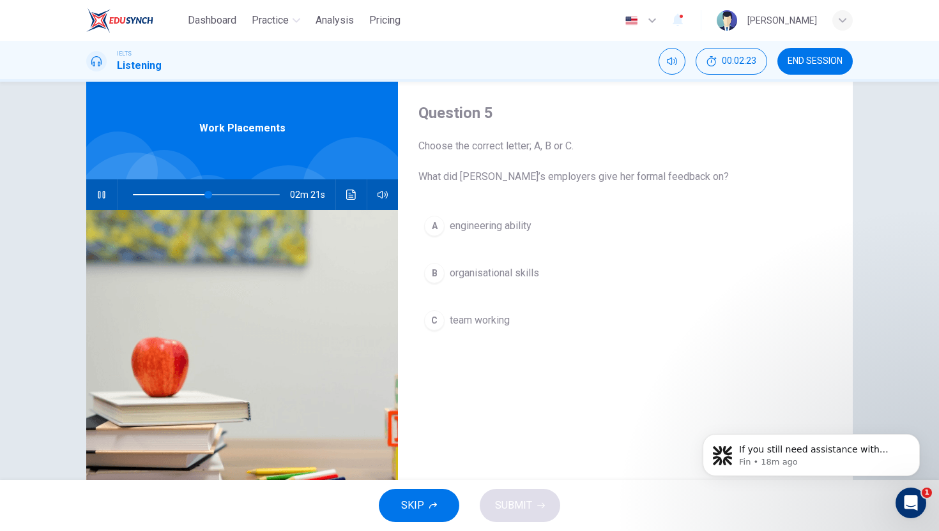
click at [506, 279] on span "organisational skills" at bounding box center [494, 273] width 89 height 15
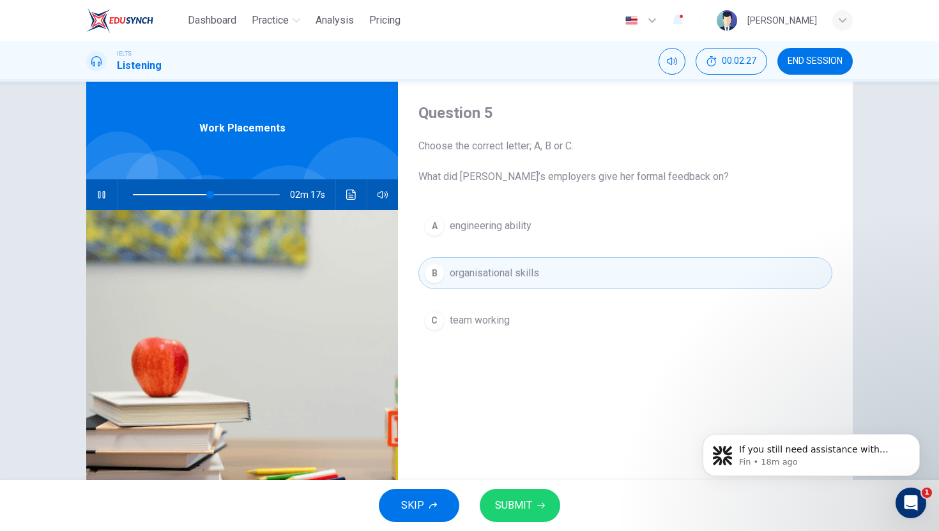
click at [526, 319] on button "C team working" at bounding box center [625, 321] width 414 height 32
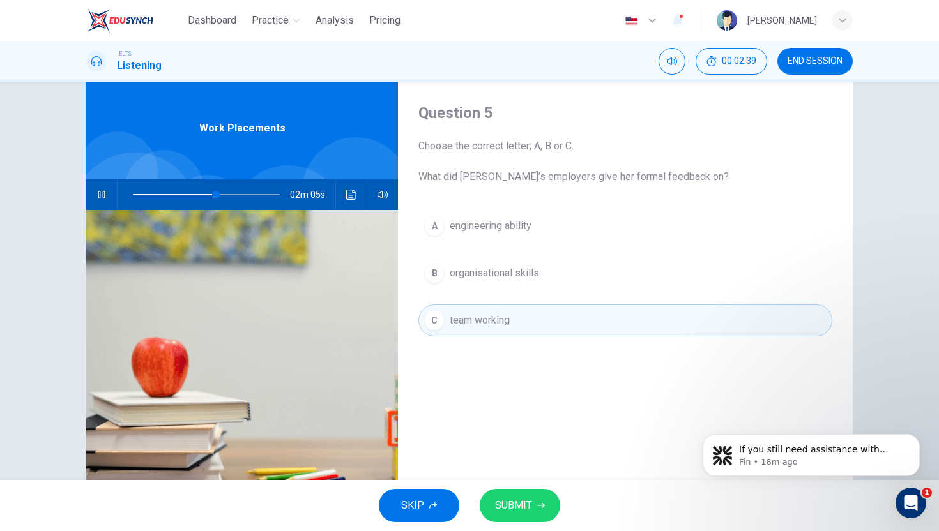
click at [512, 279] on span "organisational skills" at bounding box center [494, 273] width 89 height 15
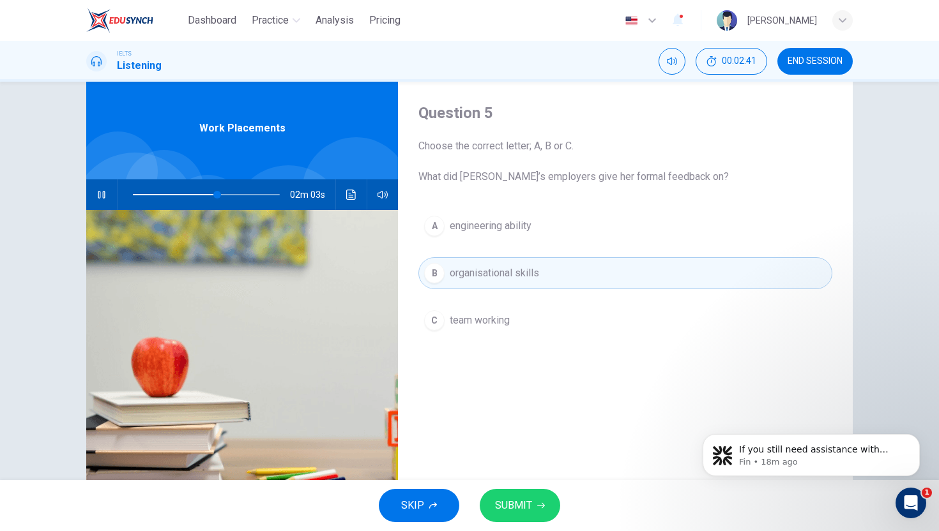
click at [517, 511] on span "SUBMIT" at bounding box center [513, 506] width 37 height 18
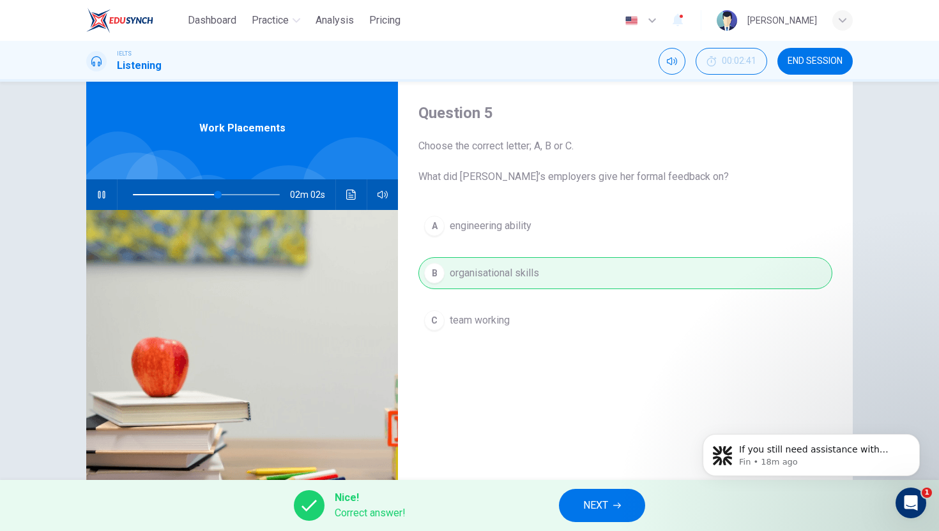
click at [618, 510] on button "NEXT" at bounding box center [602, 505] width 86 height 33
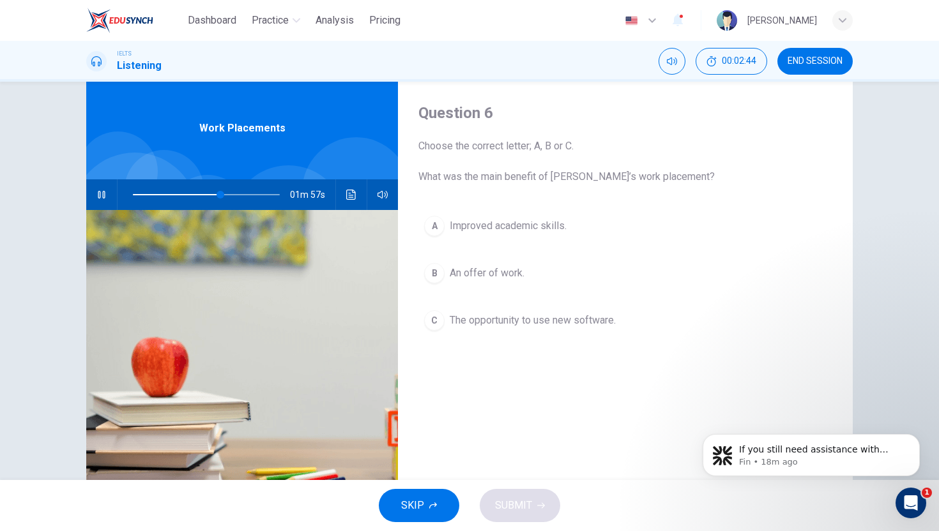
click at [499, 236] on button "A Improved academic skills." at bounding box center [625, 226] width 414 height 32
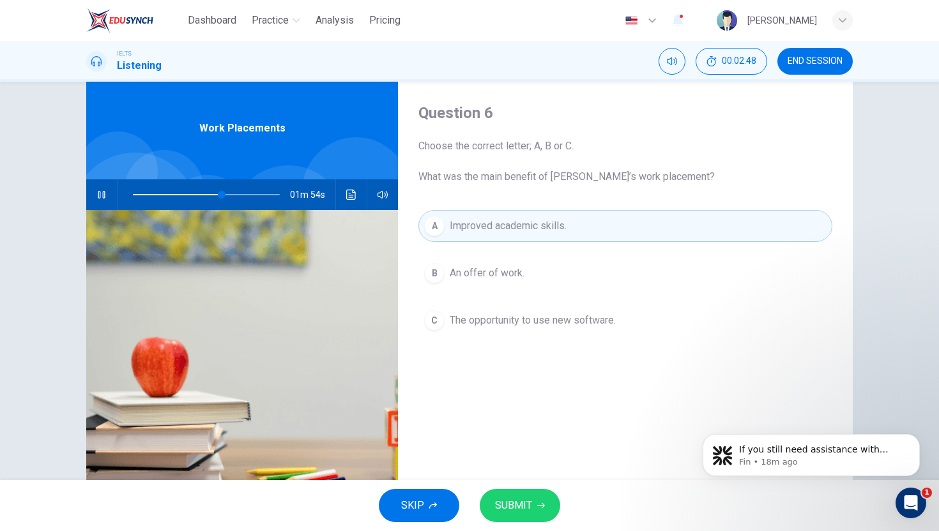
click at [537, 277] on button "B An offer of work." at bounding box center [625, 273] width 414 height 32
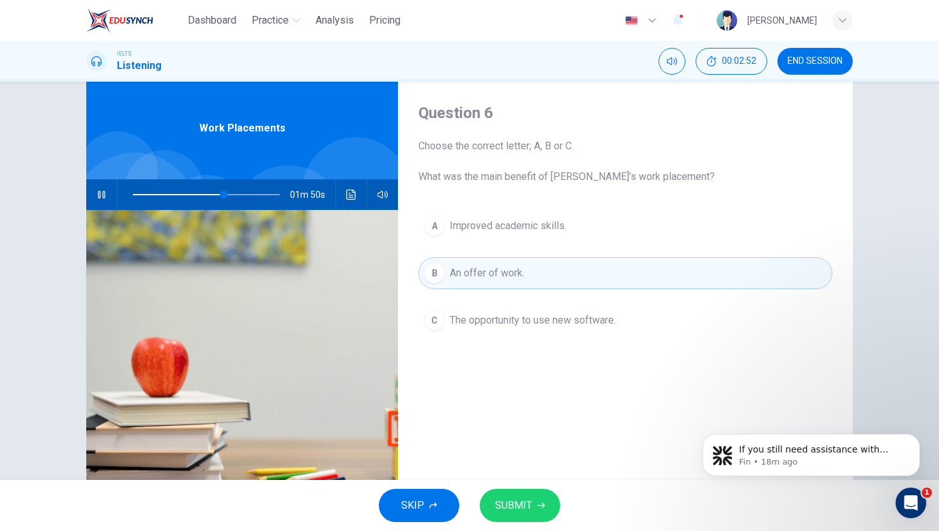
click at [534, 497] on button "SUBMIT" at bounding box center [520, 505] width 80 height 33
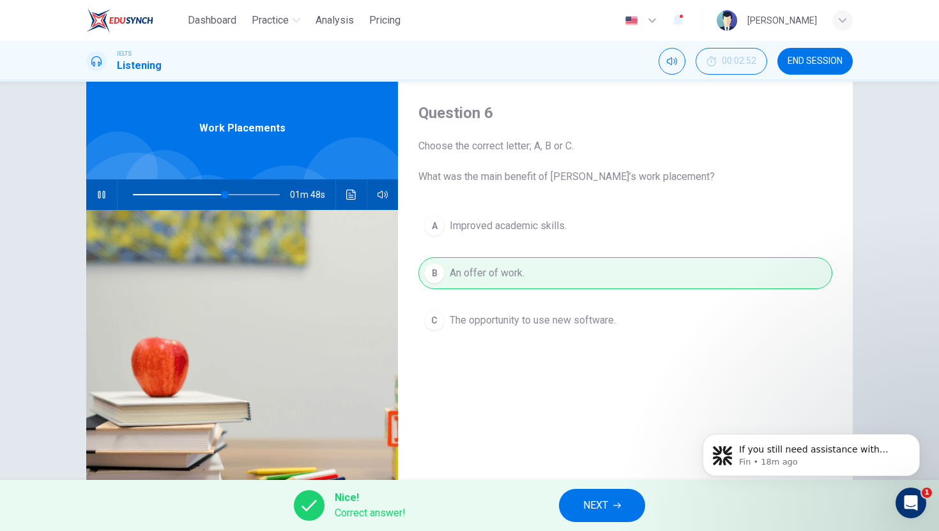
click at [597, 514] on span "NEXT" at bounding box center [595, 506] width 25 height 18
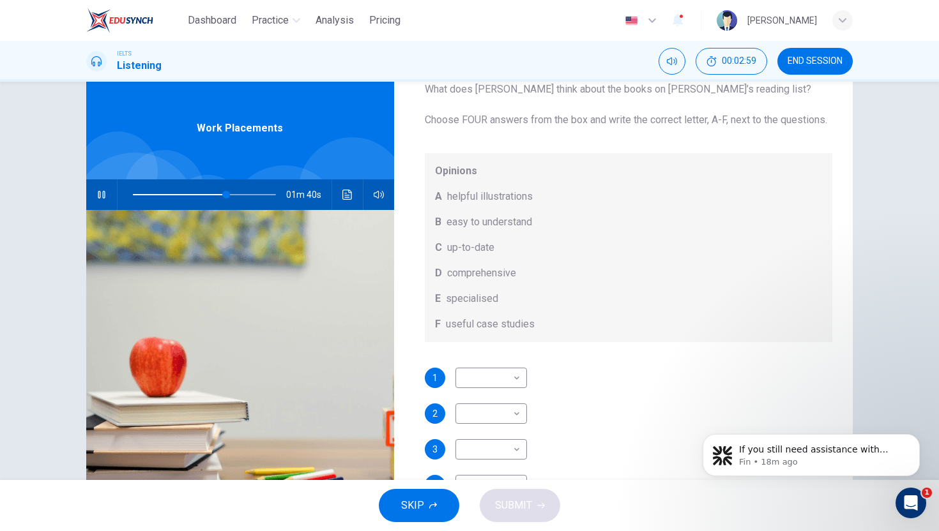
scroll to position [72, 0]
click at [491, 371] on body "Dashboard Practice Analysis Pricing English en ​ Daniela IELTS Listening 00:03:…" at bounding box center [469, 265] width 939 height 531
click at [562, 331] on div at bounding box center [469, 265] width 939 height 531
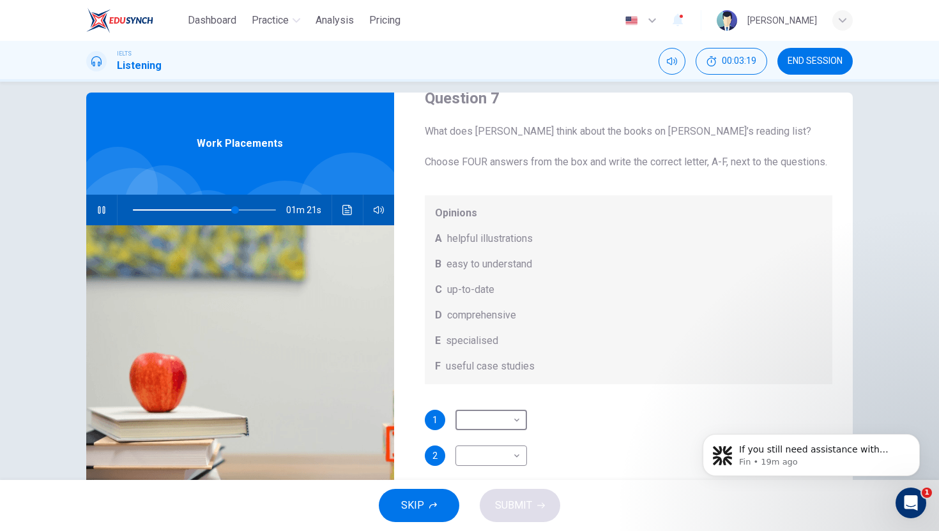
scroll to position [27, 0]
drag, startPoint x: 745, startPoint y: 135, endPoint x: 467, endPoint y: 134, distance: 278.4
click at [467, 134] on span "What does Linda think about the books on Matthew’s reading list? Choose FOUR an…" at bounding box center [629, 150] width 408 height 46
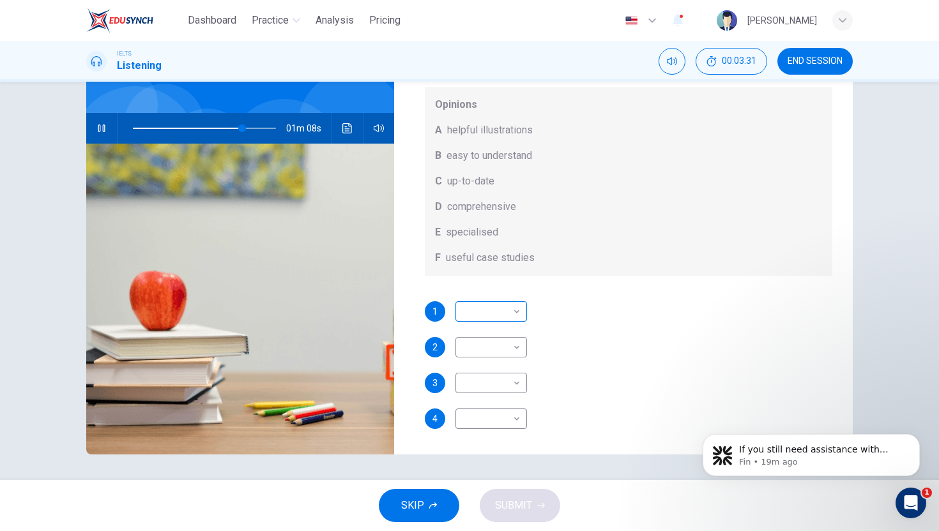
scroll to position [67, 0]
click at [499, 318] on body "Dashboard Practice Analysis Pricing English en ​ Daniela IELTS Listening 00:03:…" at bounding box center [469, 265] width 939 height 531
click at [490, 277] on div at bounding box center [469, 265] width 939 height 531
click at [490, 349] on body "Dashboard Practice Analysis Pricing English en ​ Daniela IELTS Listening 00:03:…" at bounding box center [469, 265] width 939 height 531
click at [480, 393] on li "B" at bounding box center [488, 393] width 72 height 20
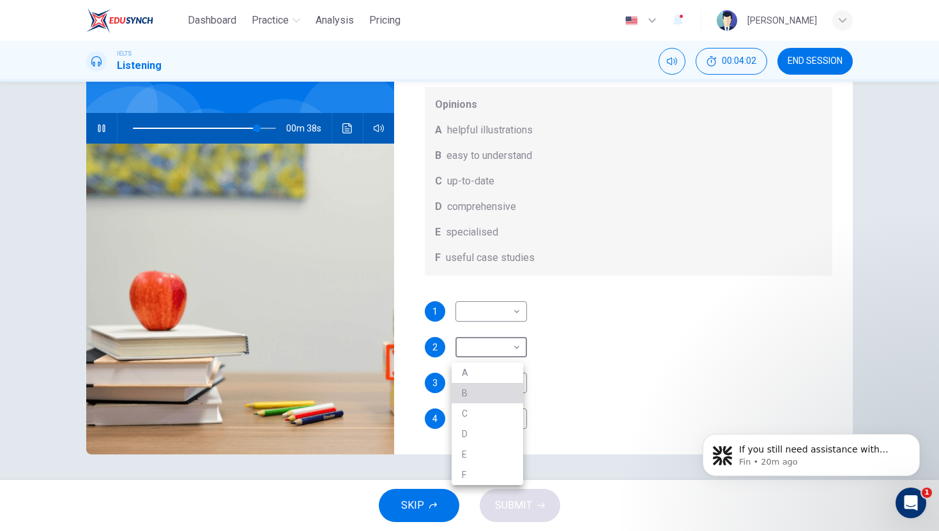
type input "87"
type input "B"
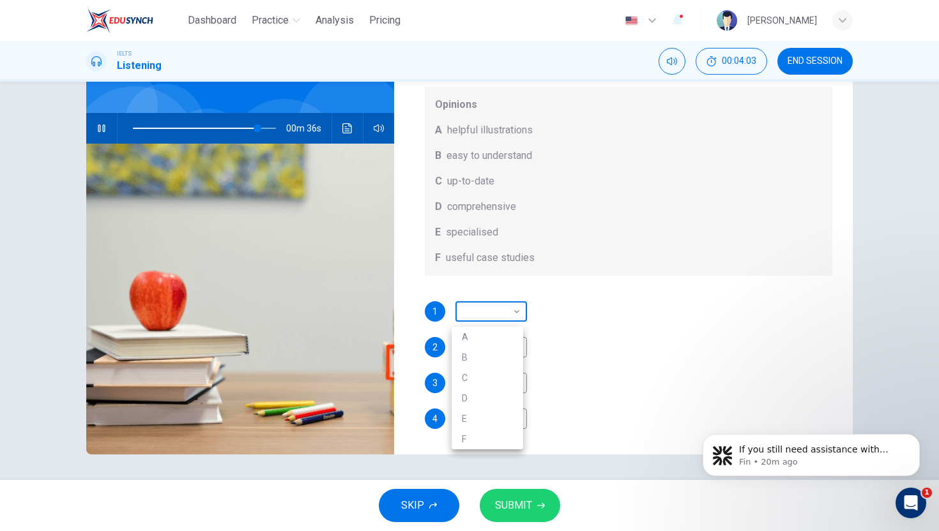
click at [502, 321] on body "Dashboard Practice Analysis Pricing English en ​ Daniela IELTS Listening 00:04:…" at bounding box center [469, 265] width 939 height 531
click at [492, 335] on li "A" at bounding box center [488, 337] width 72 height 20
type input "88"
type input "A"
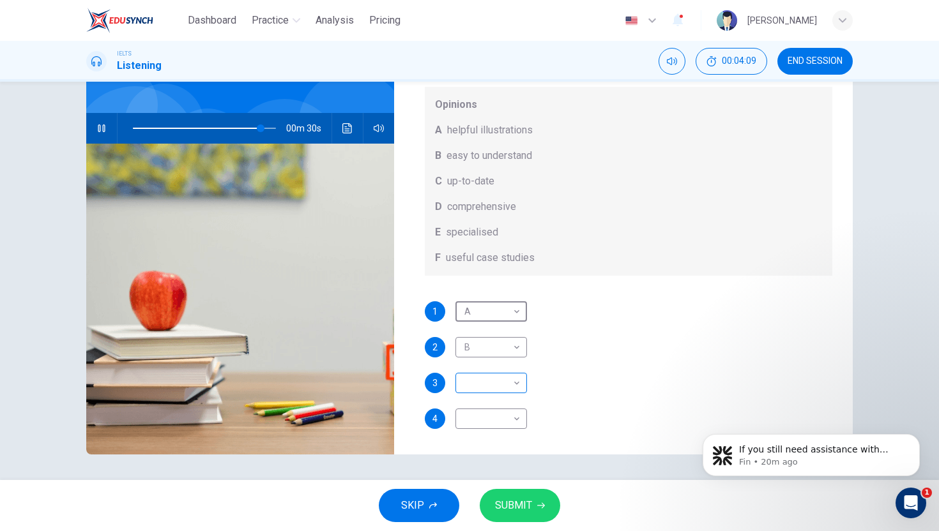
click at [485, 380] on body "Dashboard Practice Analysis Pricing English en ​ Daniela IELTS Listening 00:04:…" at bounding box center [469, 265] width 939 height 531
click at [470, 462] on li "D" at bounding box center [488, 465] width 72 height 20
type input "94"
type input "D"
click at [504, 420] on body "Dashboard Practice Analysis Pricing English en ​ Daniela IELTS Listening 00:04:…" at bounding box center [469, 265] width 939 height 531
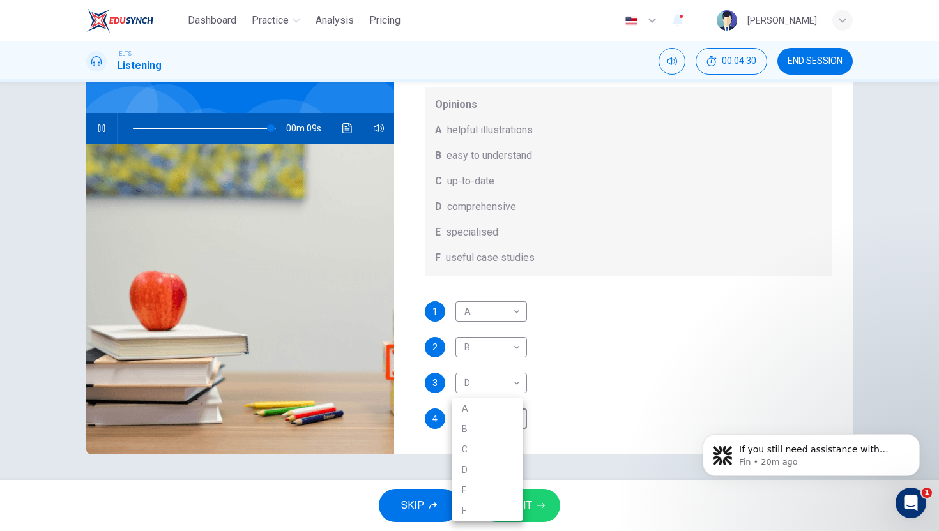
click at [476, 483] on li "E" at bounding box center [488, 490] width 72 height 20
type input "97"
type input "E"
click at [522, 512] on span "SUBMIT" at bounding box center [513, 506] width 37 height 18
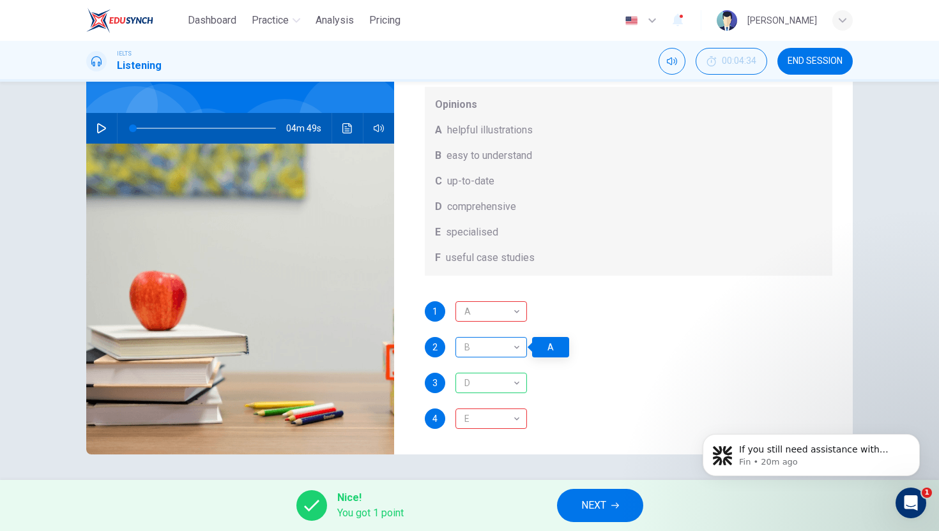
type input "0"
click at [607, 508] on button "NEXT" at bounding box center [600, 505] width 86 height 33
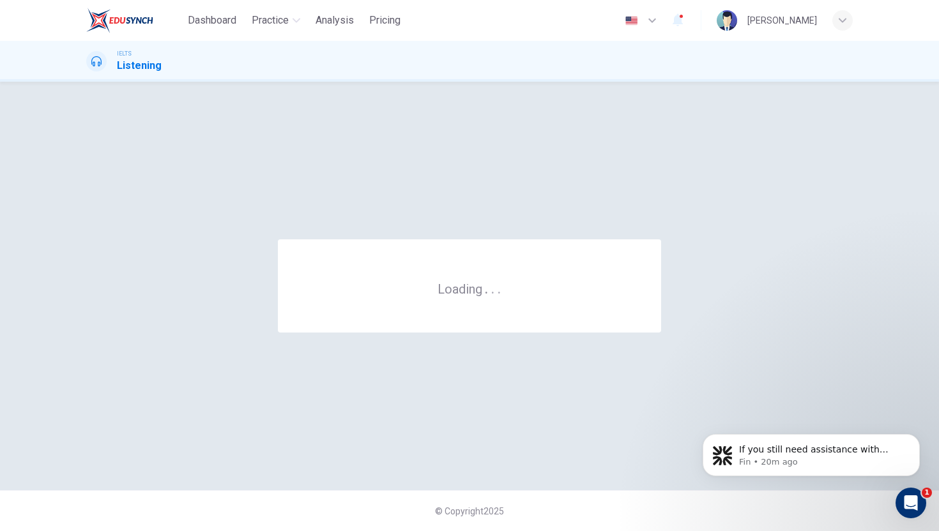
scroll to position [0, 0]
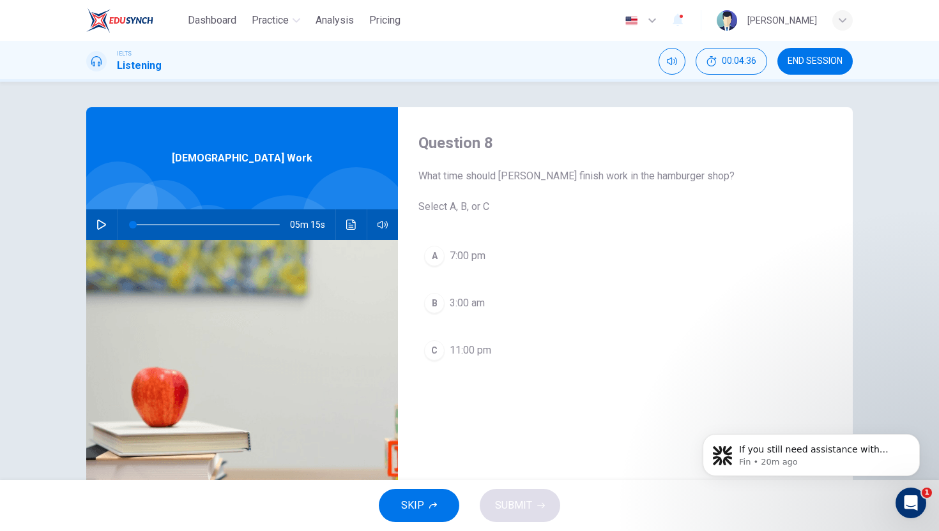
click at [135, 18] on img at bounding box center [119, 21] width 67 height 26
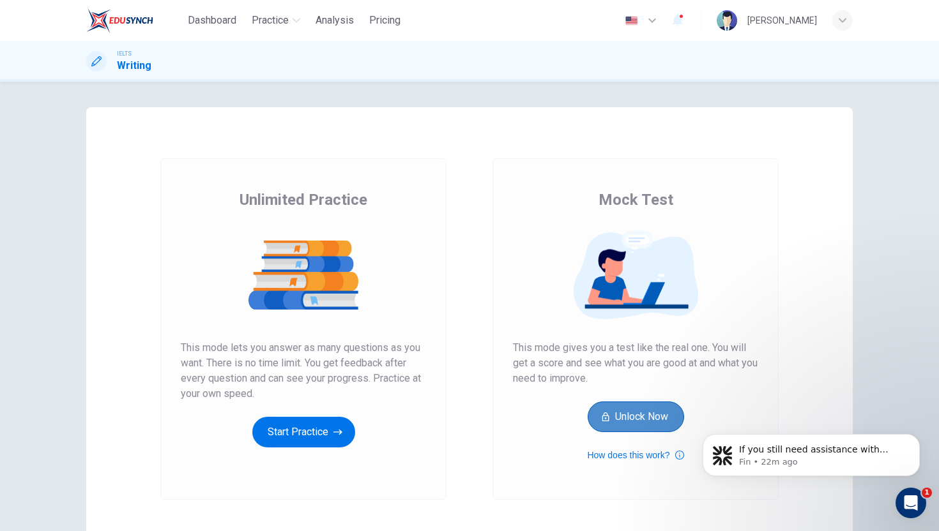
click at [647, 408] on button "Unlock Now" at bounding box center [636, 417] width 96 height 31
